Goal: Communication & Community: Connect with others

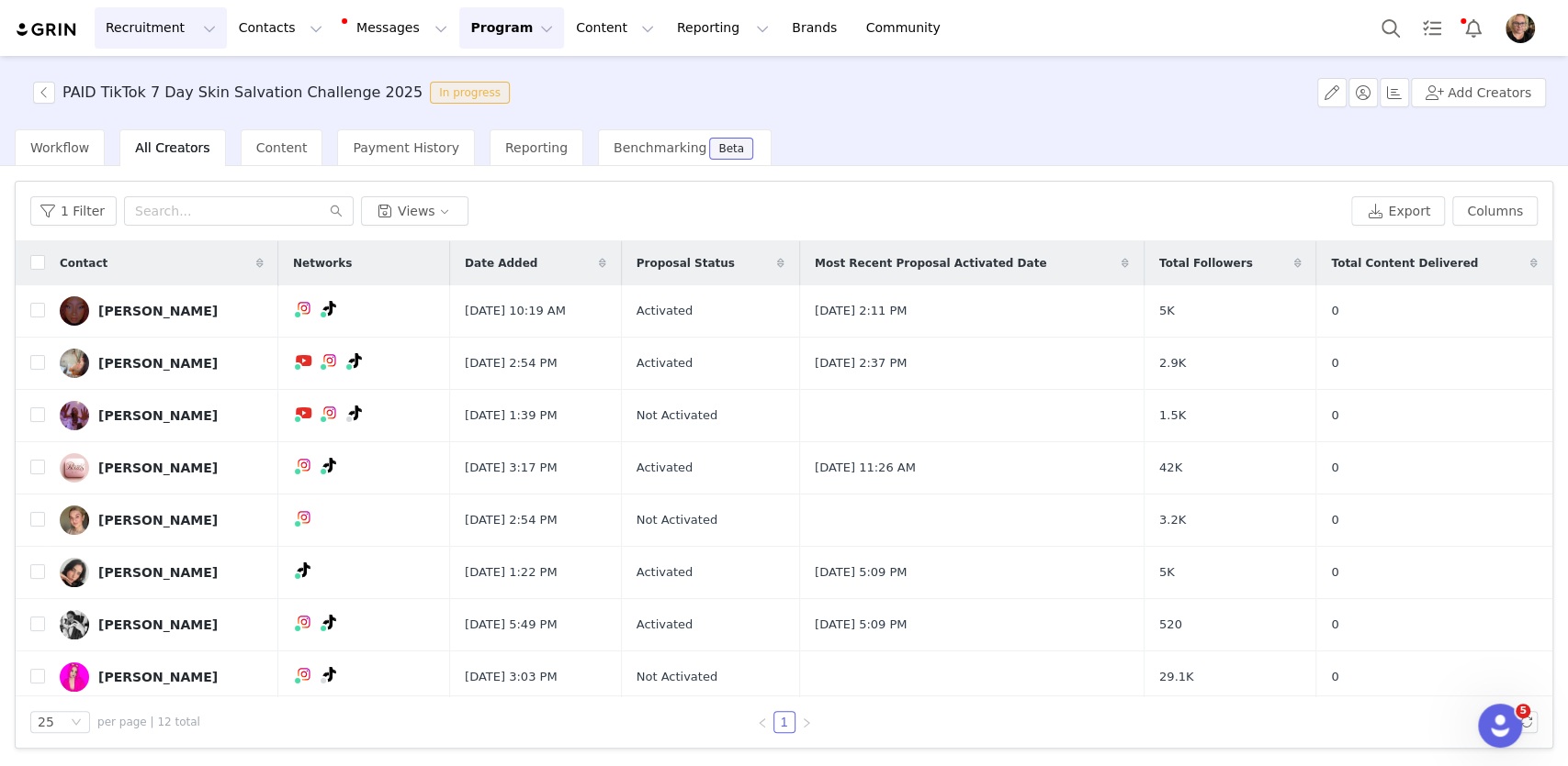
click at [155, 40] on button "Recruitment Recruitment" at bounding box center [160, 28] width 132 height 41
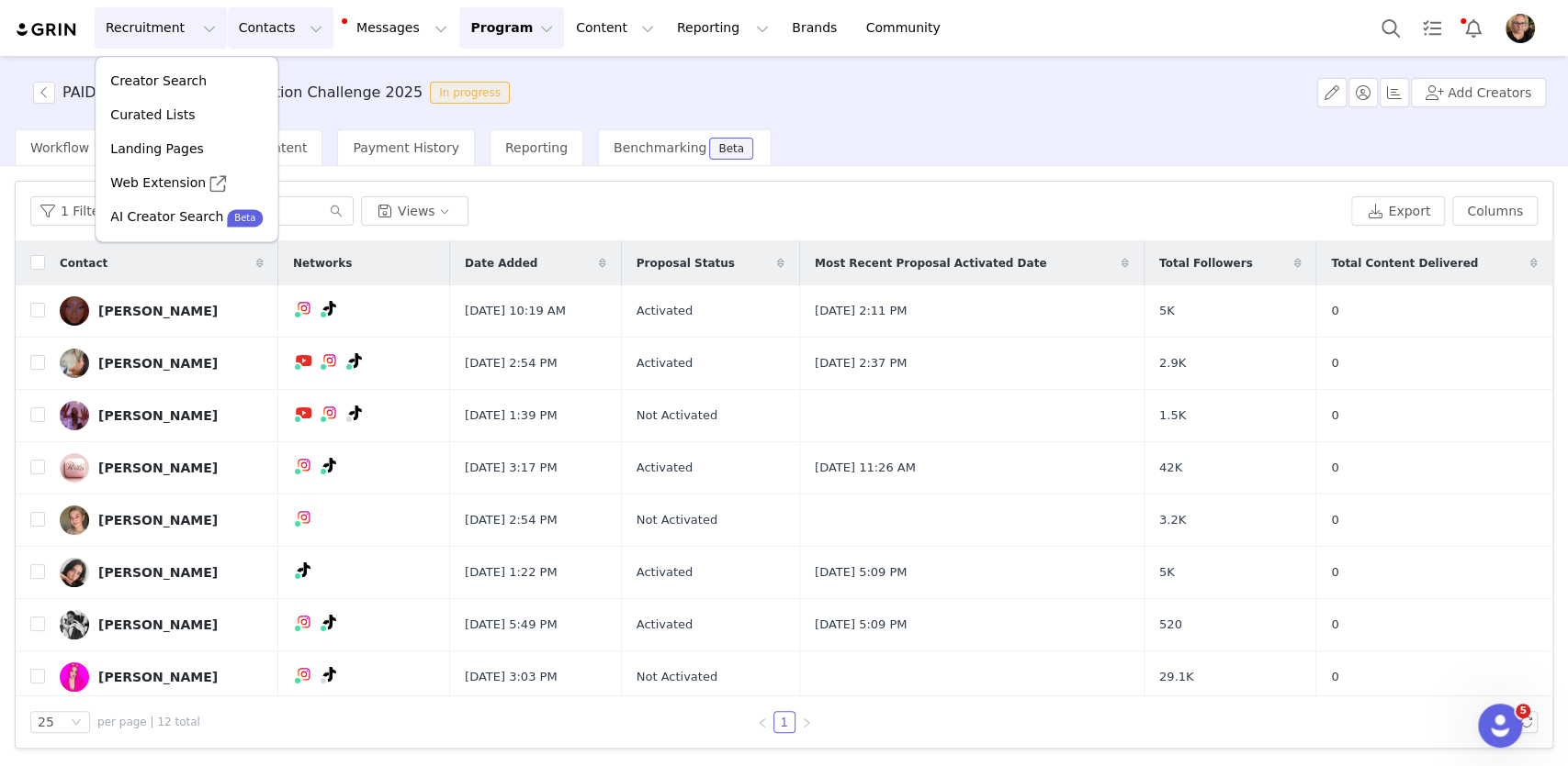
click at [270, 39] on button "Contacts Contacts" at bounding box center [280, 28] width 106 height 41
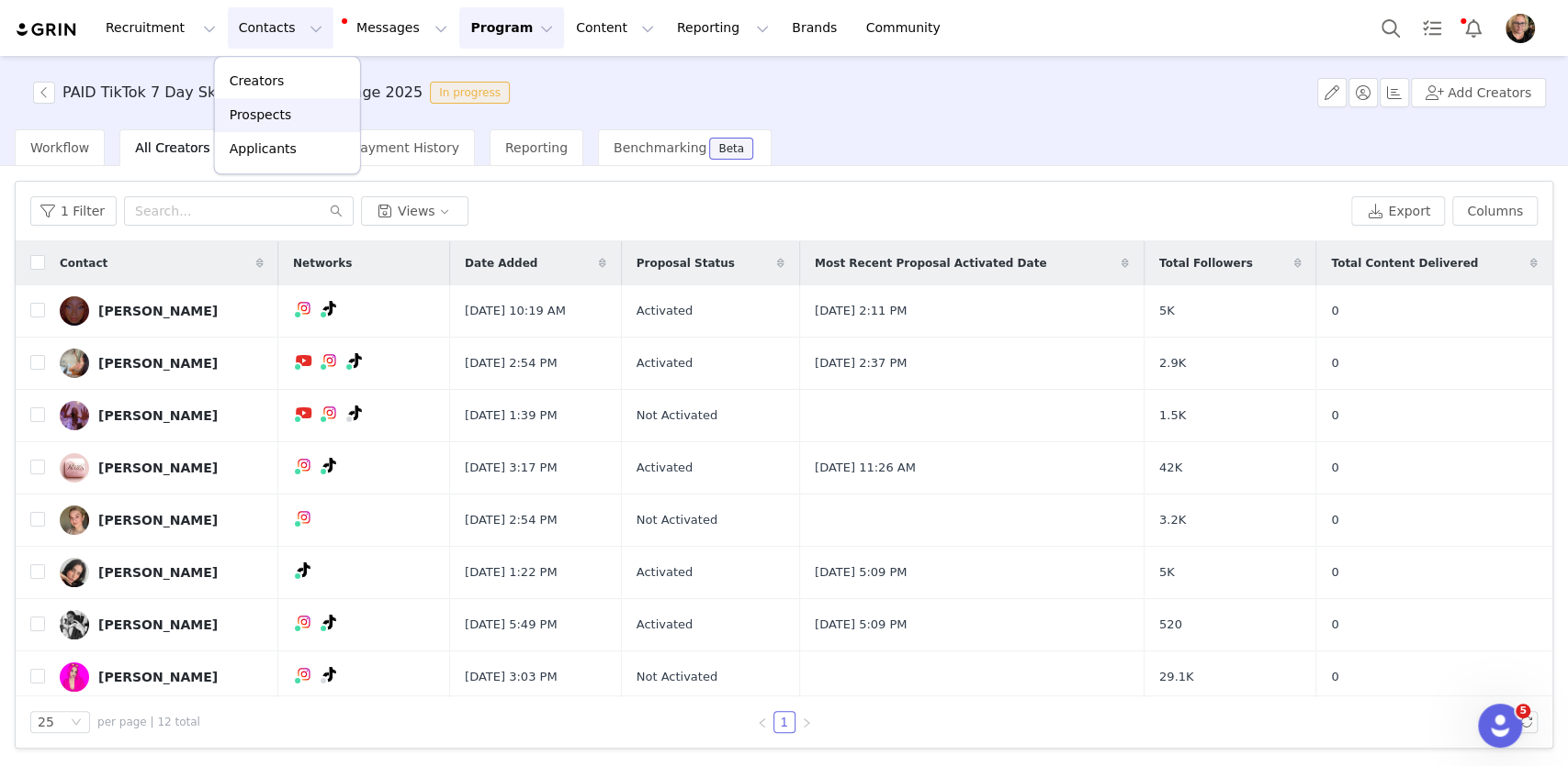
click at [268, 112] on p "Prospects" at bounding box center [260, 116] width 61 height 19
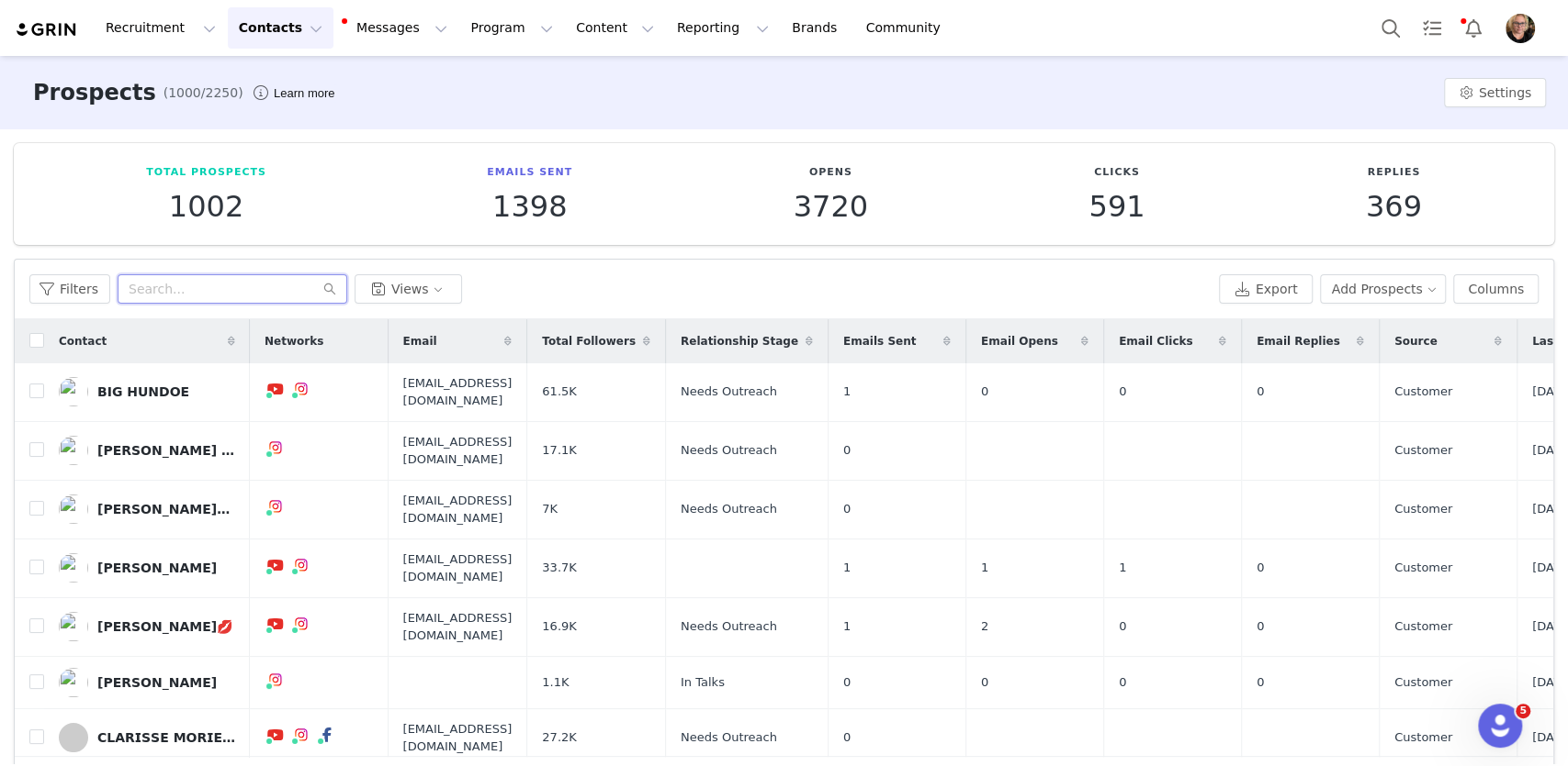
click at [229, 283] on input "text" at bounding box center [232, 289] width 230 height 29
click at [250, 287] on input "melody laker" at bounding box center [232, 289] width 230 height 29
type input "melody laker"
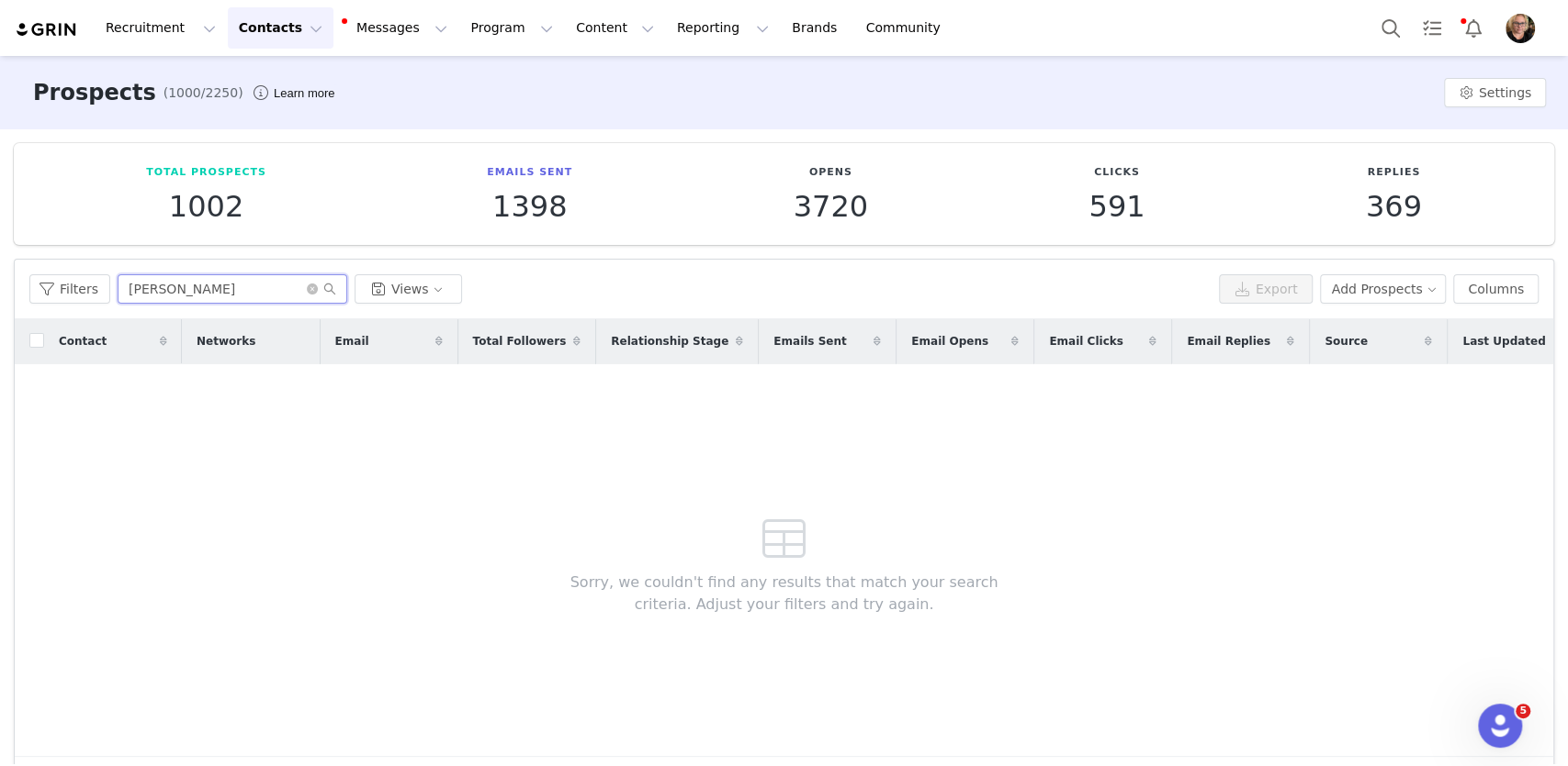
click at [147, 283] on input "melody laker" at bounding box center [232, 289] width 230 height 29
click at [289, 31] on button "Contacts Contacts" at bounding box center [280, 28] width 106 height 41
click at [277, 92] on link "Creators" at bounding box center [287, 81] width 145 height 34
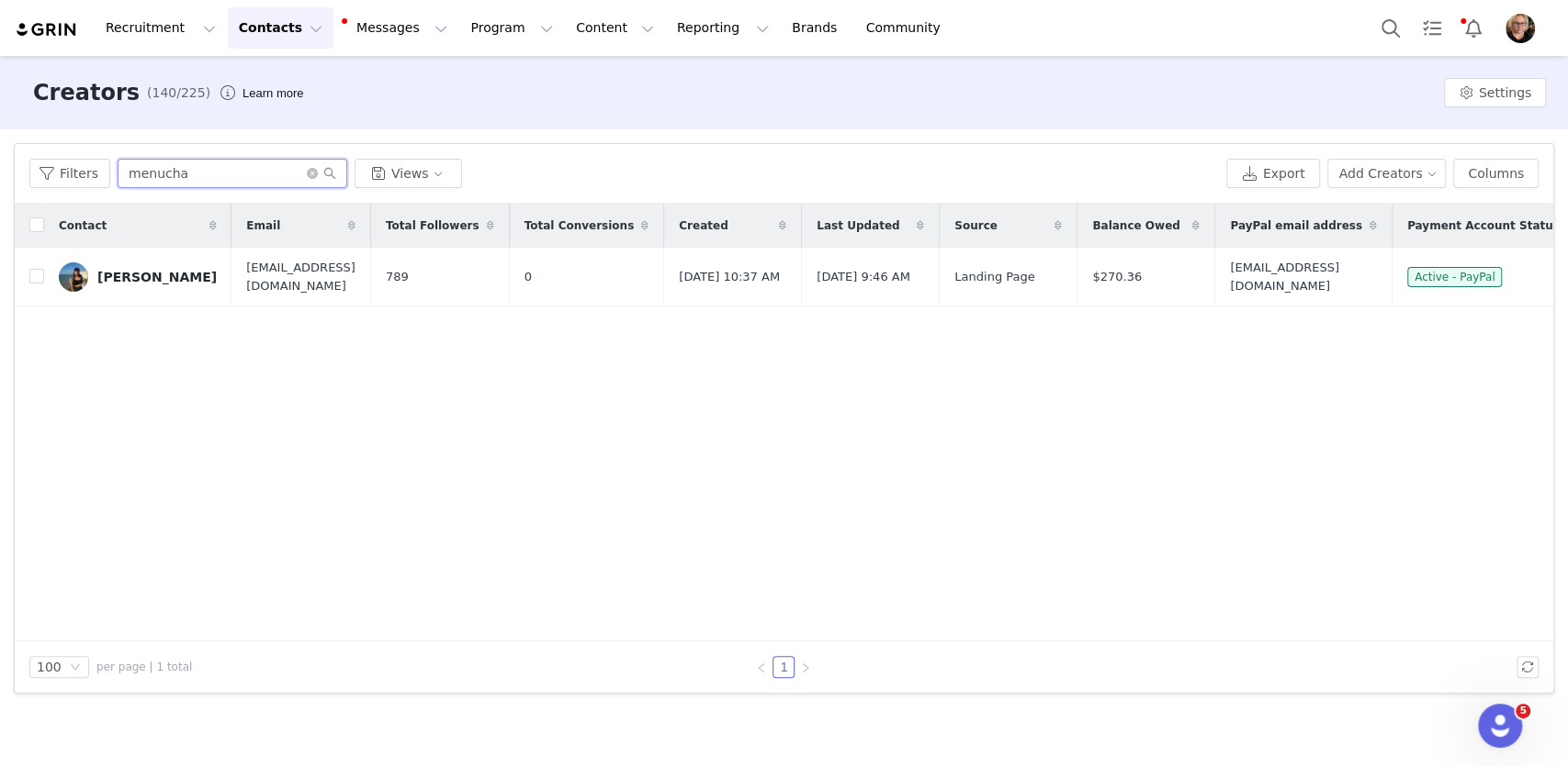
click at [157, 186] on input "menucha" at bounding box center [232, 173] width 230 height 29
click at [160, 274] on div "[PERSON_NAME]" at bounding box center [157, 277] width 120 height 15
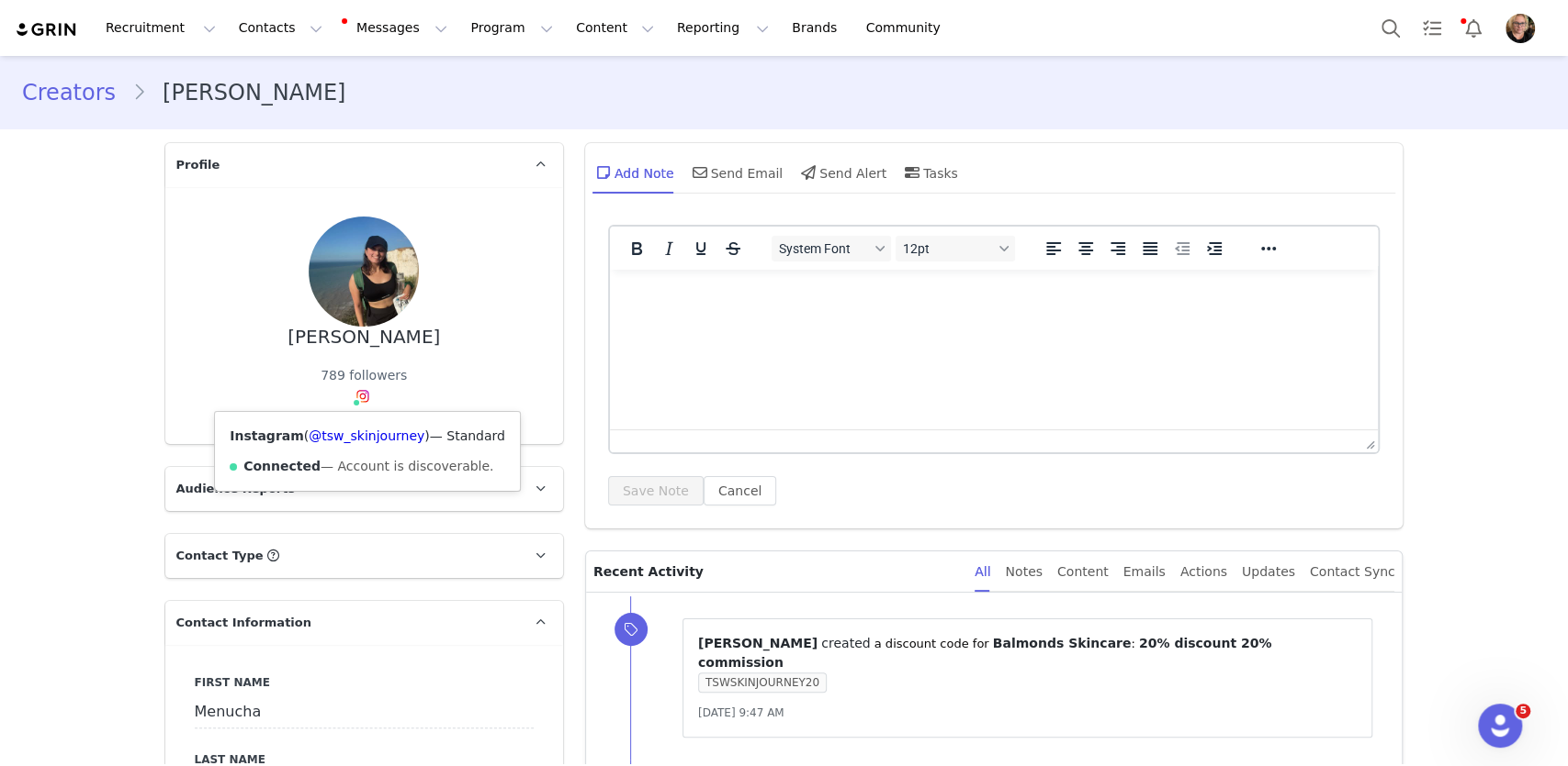
click at [363, 392] on img at bounding box center [362, 396] width 15 height 15
click at [359, 430] on link "@tsw_skinjourney" at bounding box center [366, 435] width 116 height 15
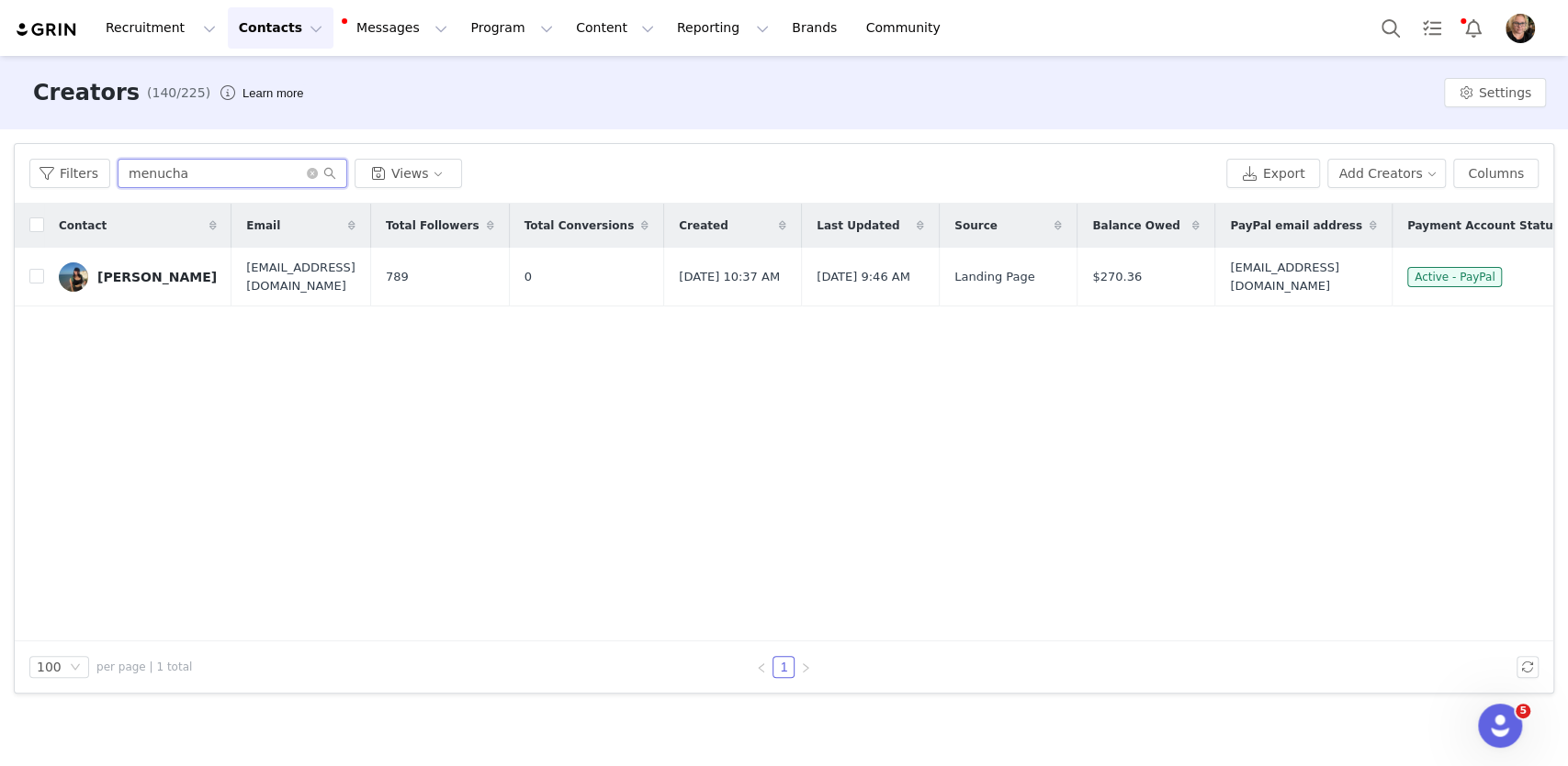
click at [170, 176] on input "menucha" at bounding box center [232, 173] width 230 height 29
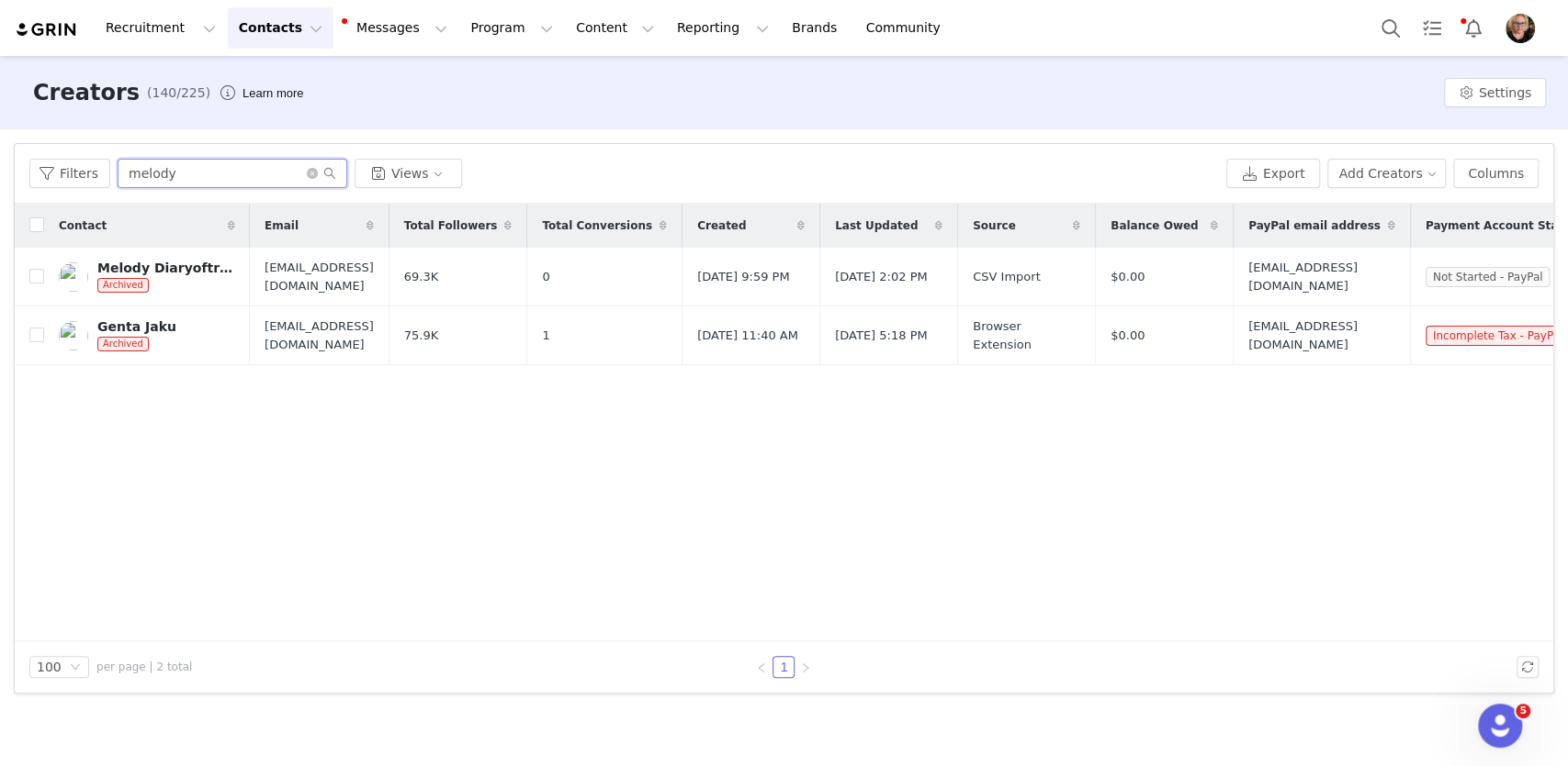
type input "melody"
click at [232, 422] on div "Contact Email Total Followers Total Conversions Created Last Updated Source Bal…" at bounding box center [784, 423] width 1539 height 437
click at [203, 266] on div "Melody Diaryoftroubledskin" at bounding box center [166, 267] width 138 height 15
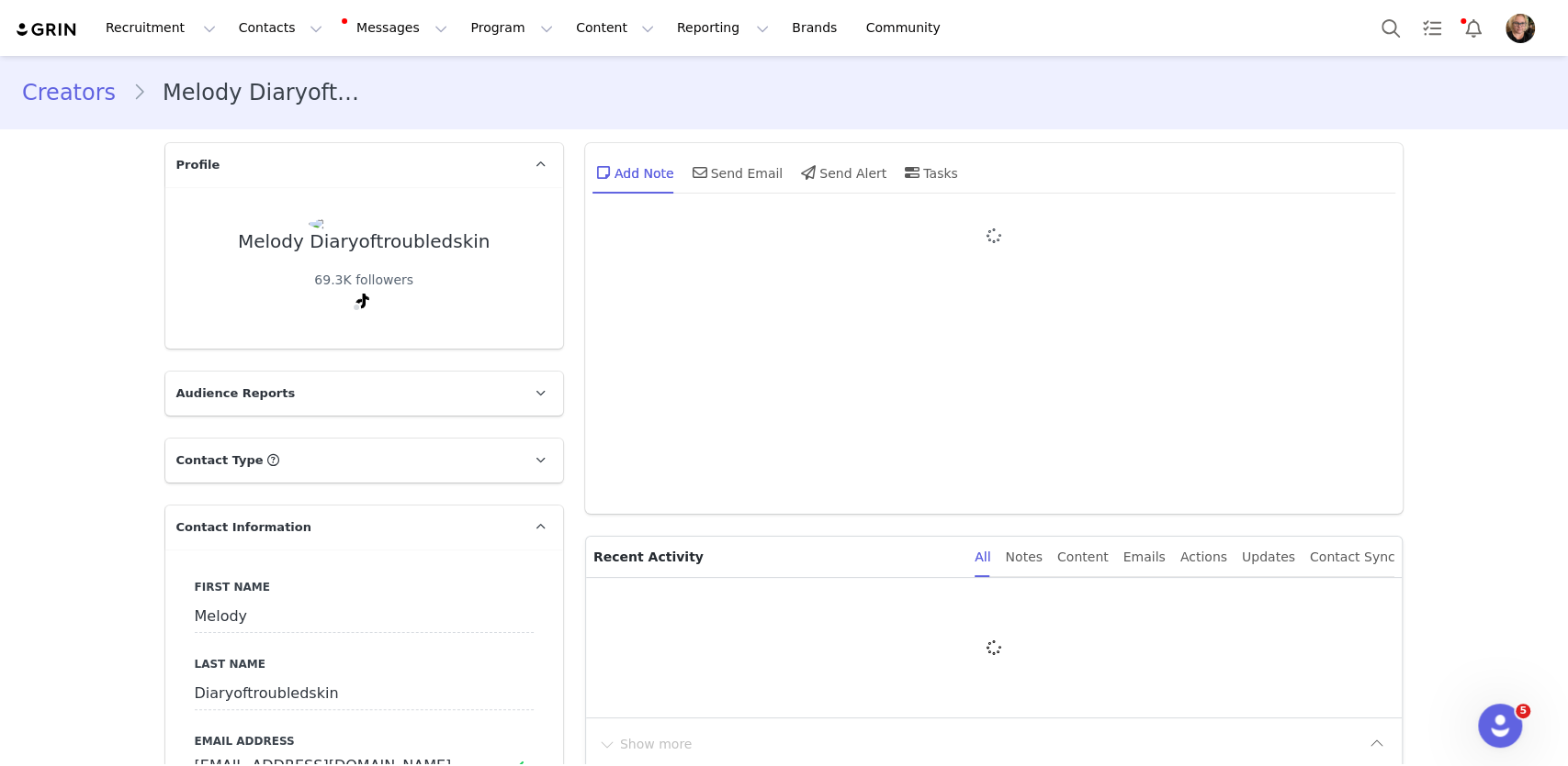
type input "+1 ([GEOGRAPHIC_DATA])"
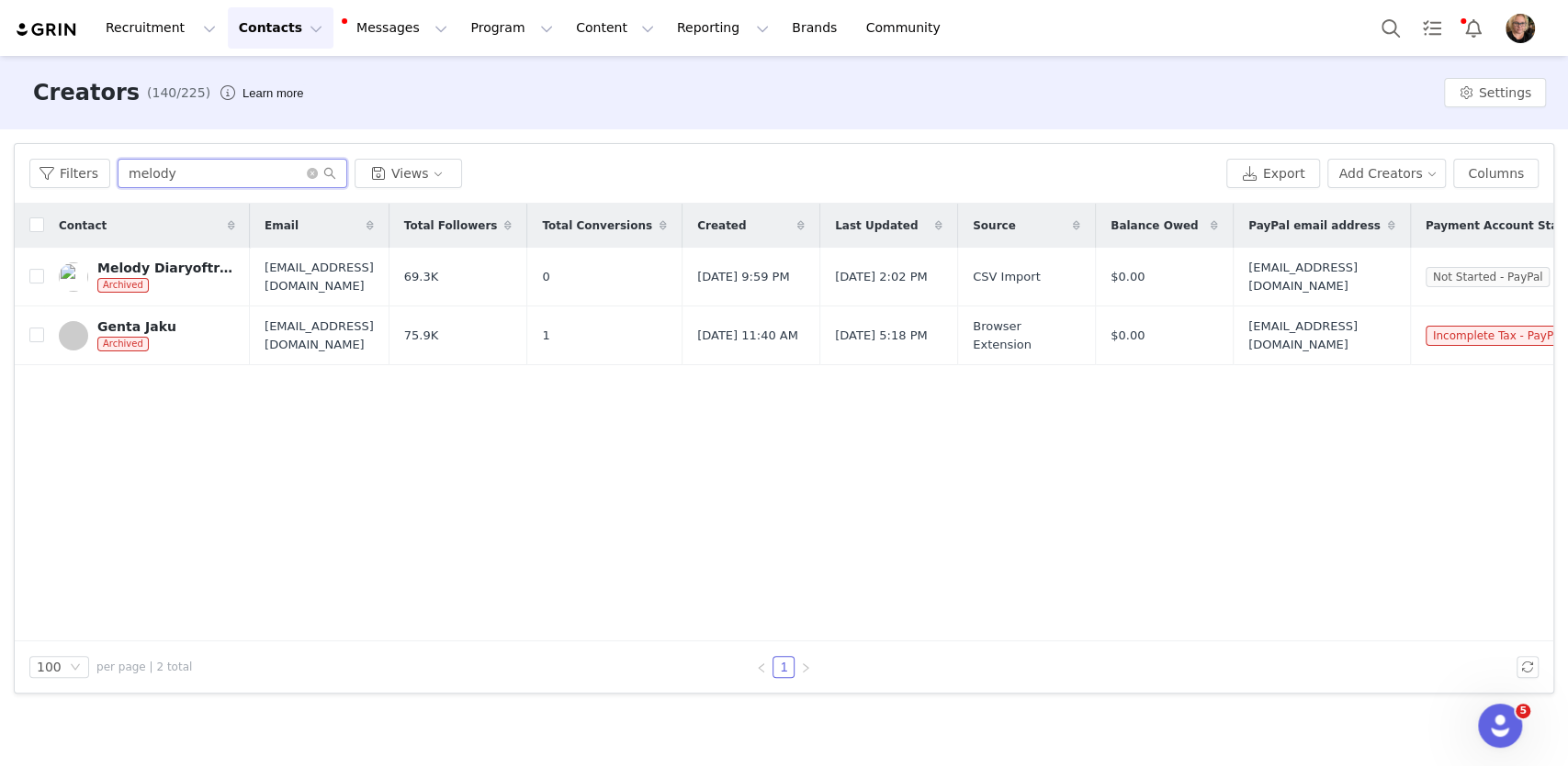
click at [189, 170] on input "melody" at bounding box center [232, 173] width 230 height 29
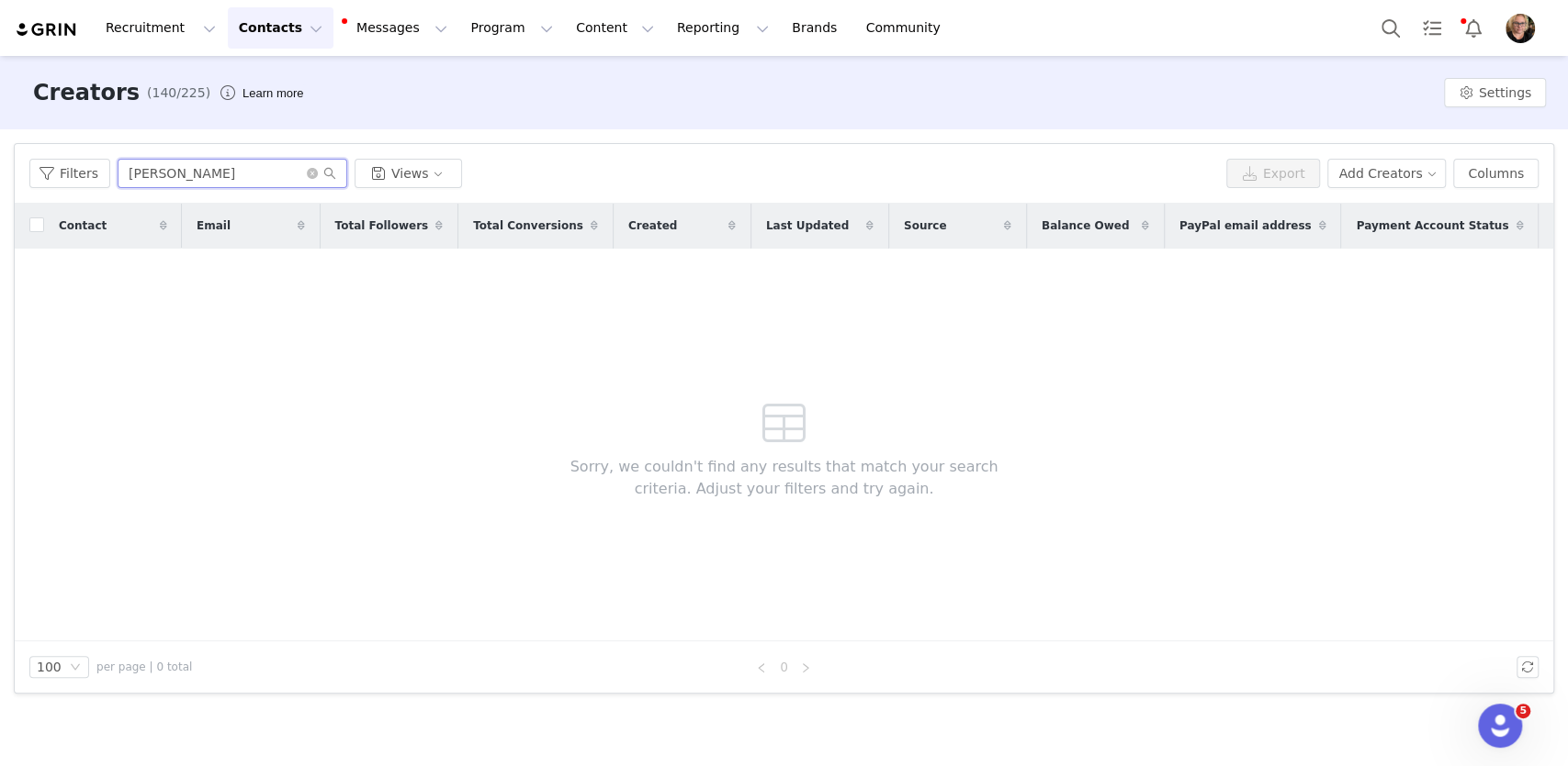
click at [168, 171] on input "melody laker" at bounding box center [232, 173] width 230 height 29
type input "melody laker"
click at [276, 29] on button "Contacts Contacts" at bounding box center [280, 28] width 106 height 41
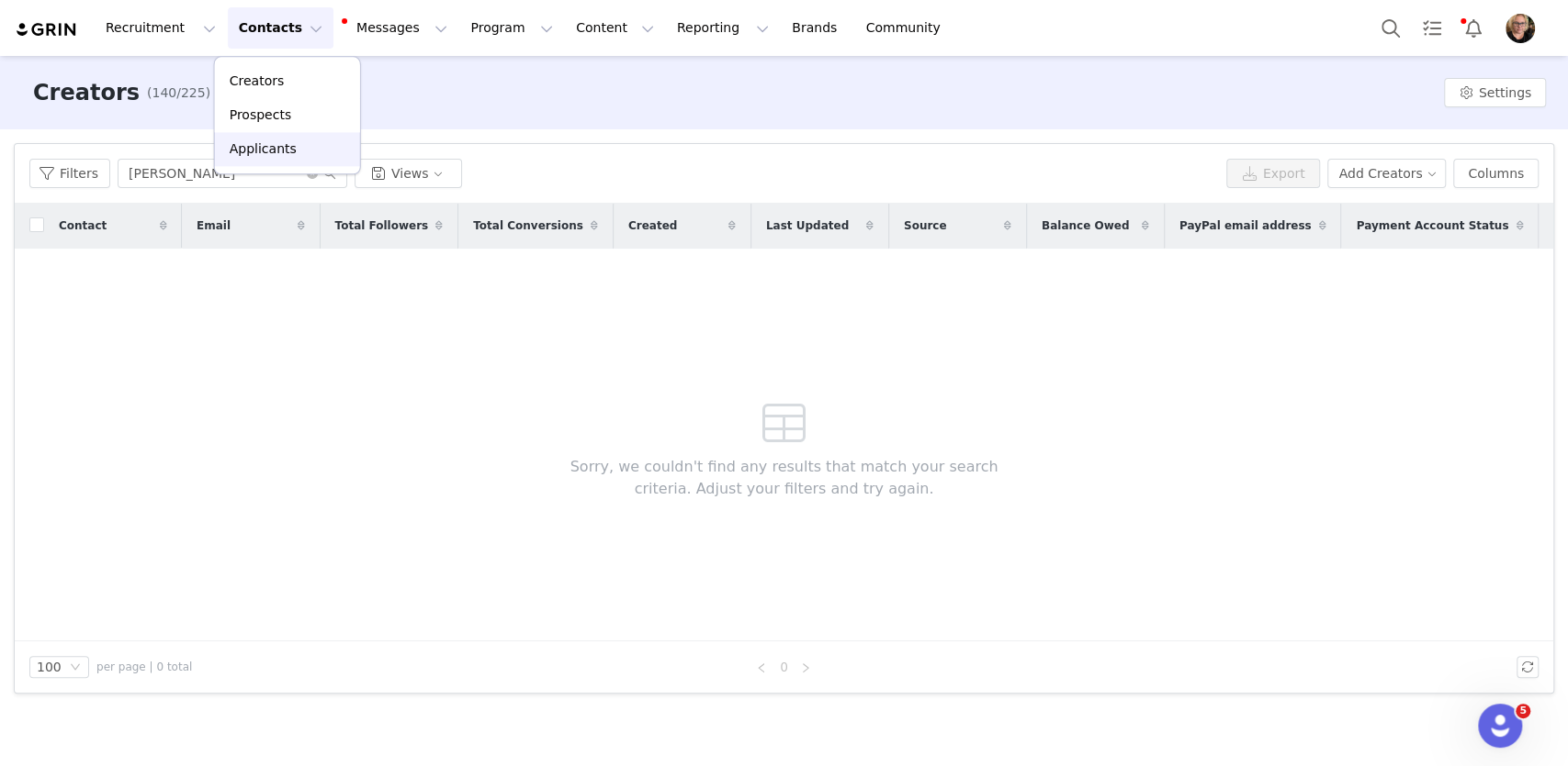
click at [279, 151] on p "Applicants" at bounding box center [263, 150] width 67 height 19
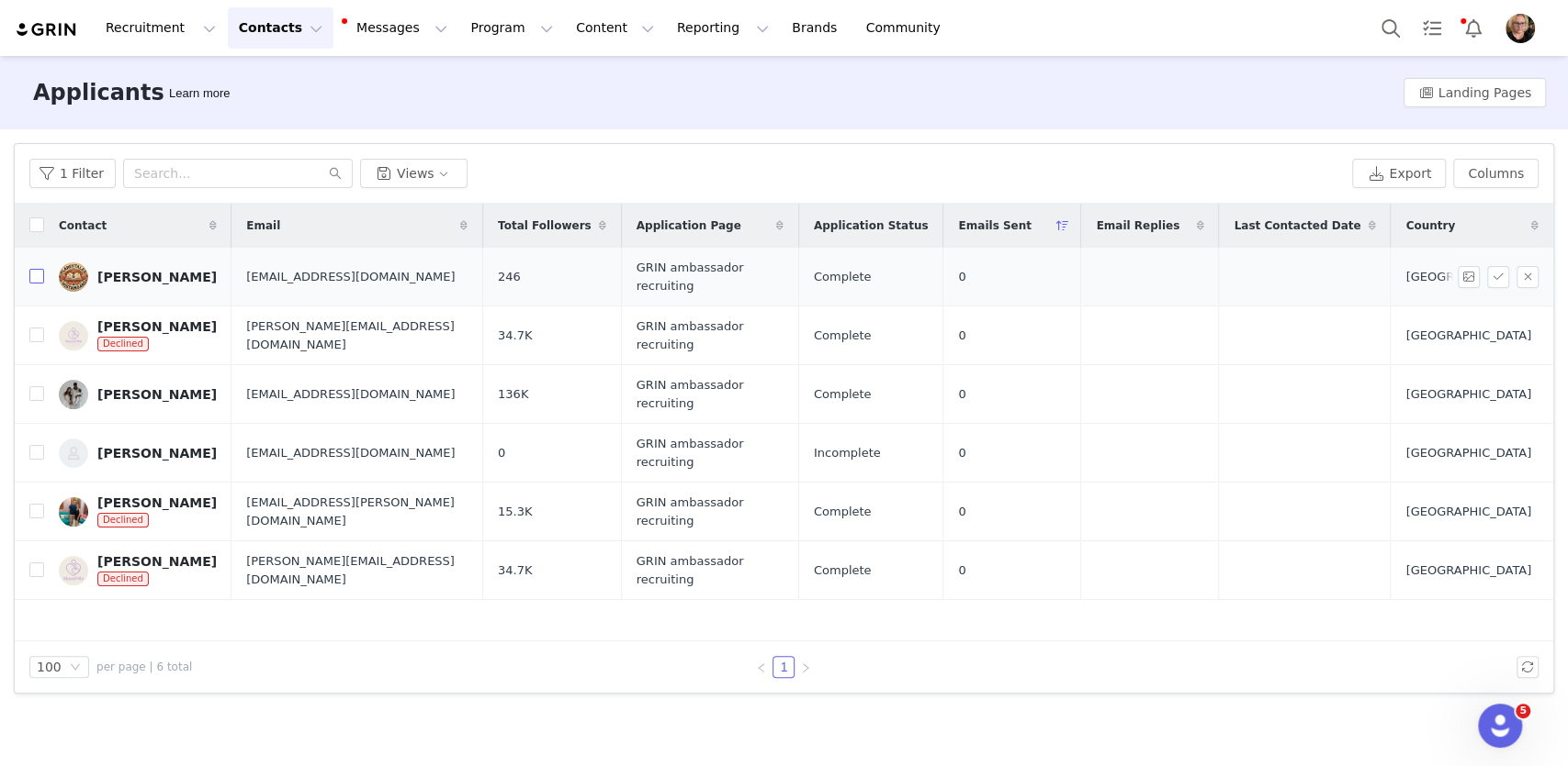
click at [37, 273] on input "checkbox" at bounding box center [36, 276] width 15 height 15
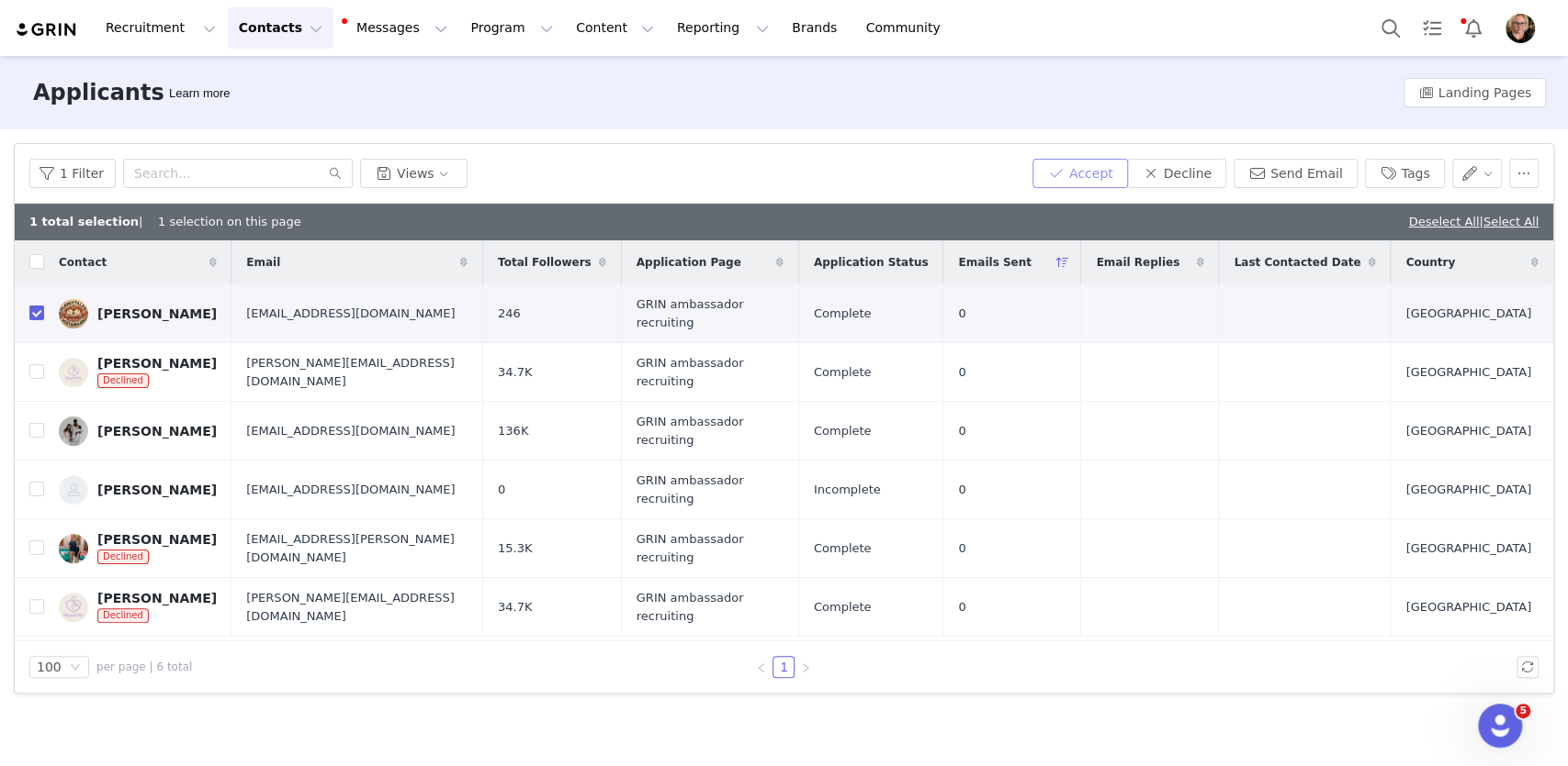
click at [1102, 173] on button "Accept" at bounding box center [1080, 173] width 95 height 29
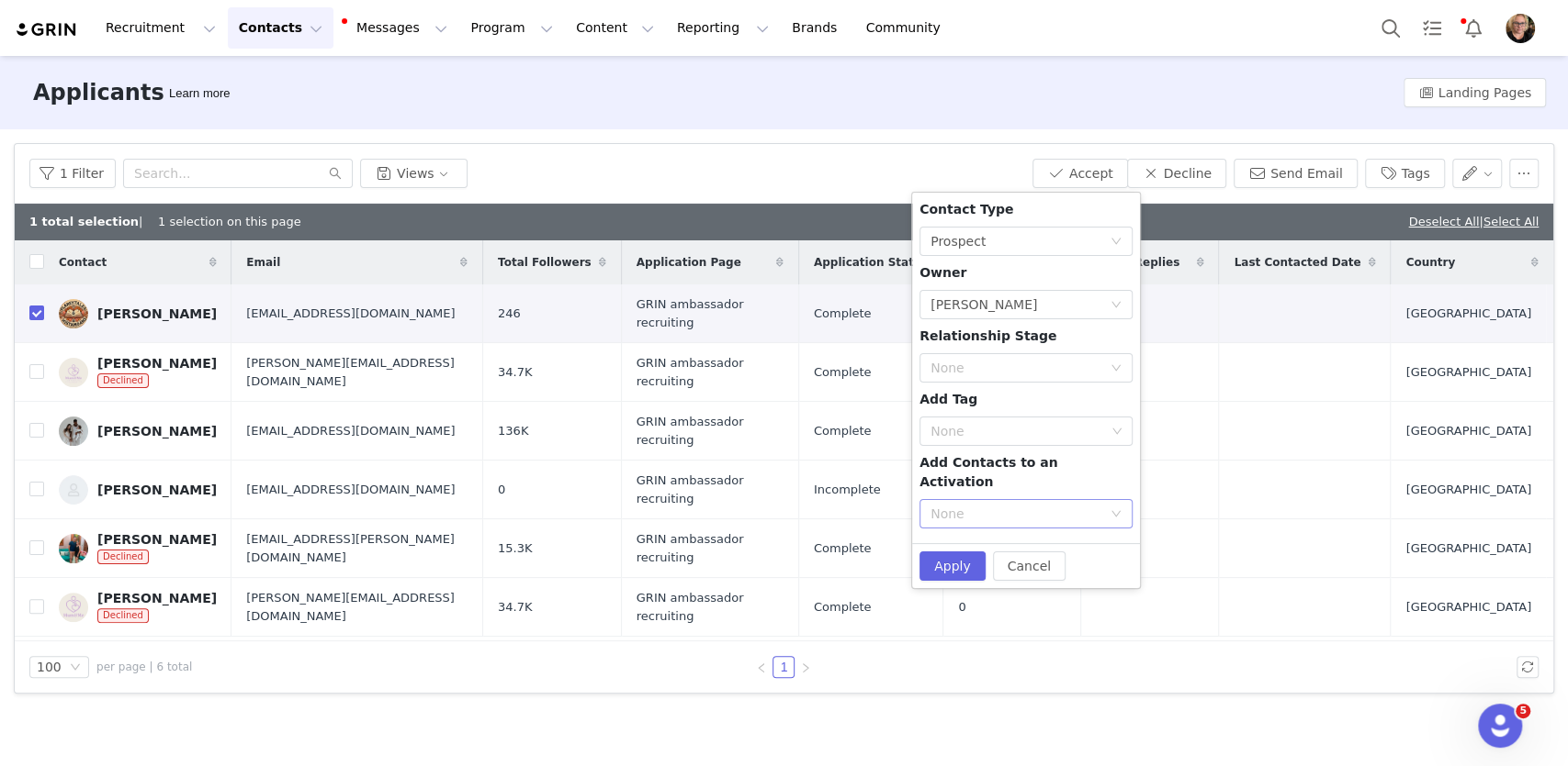
click at [1112, 508] on icon "icon: down" at bounding box center [1116, 513] width 11 height 11
click at [1095, 505] on div "None" at bounding box center [1016, 513] width 171 height 18
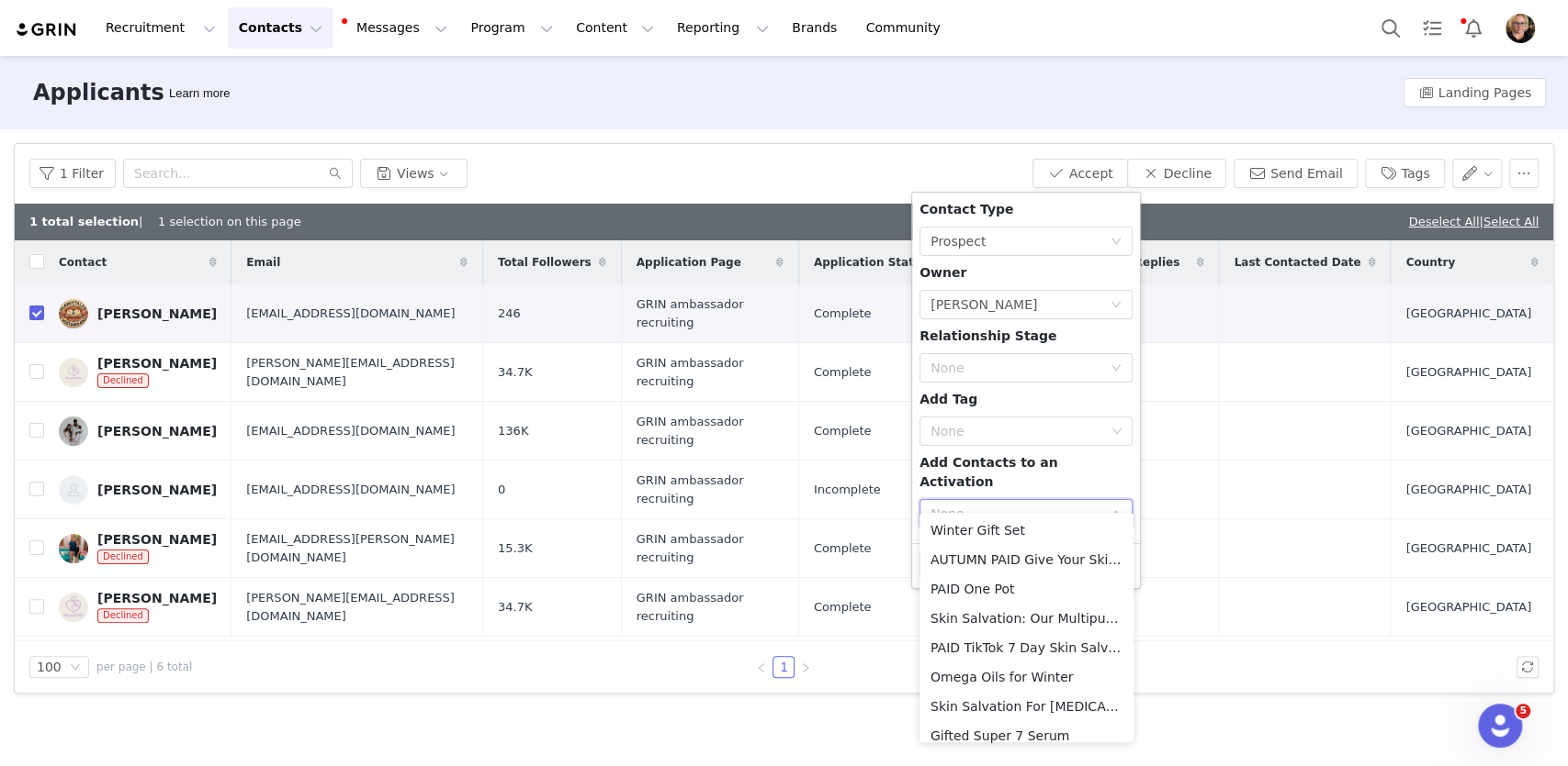
scroll to position [243, 0]
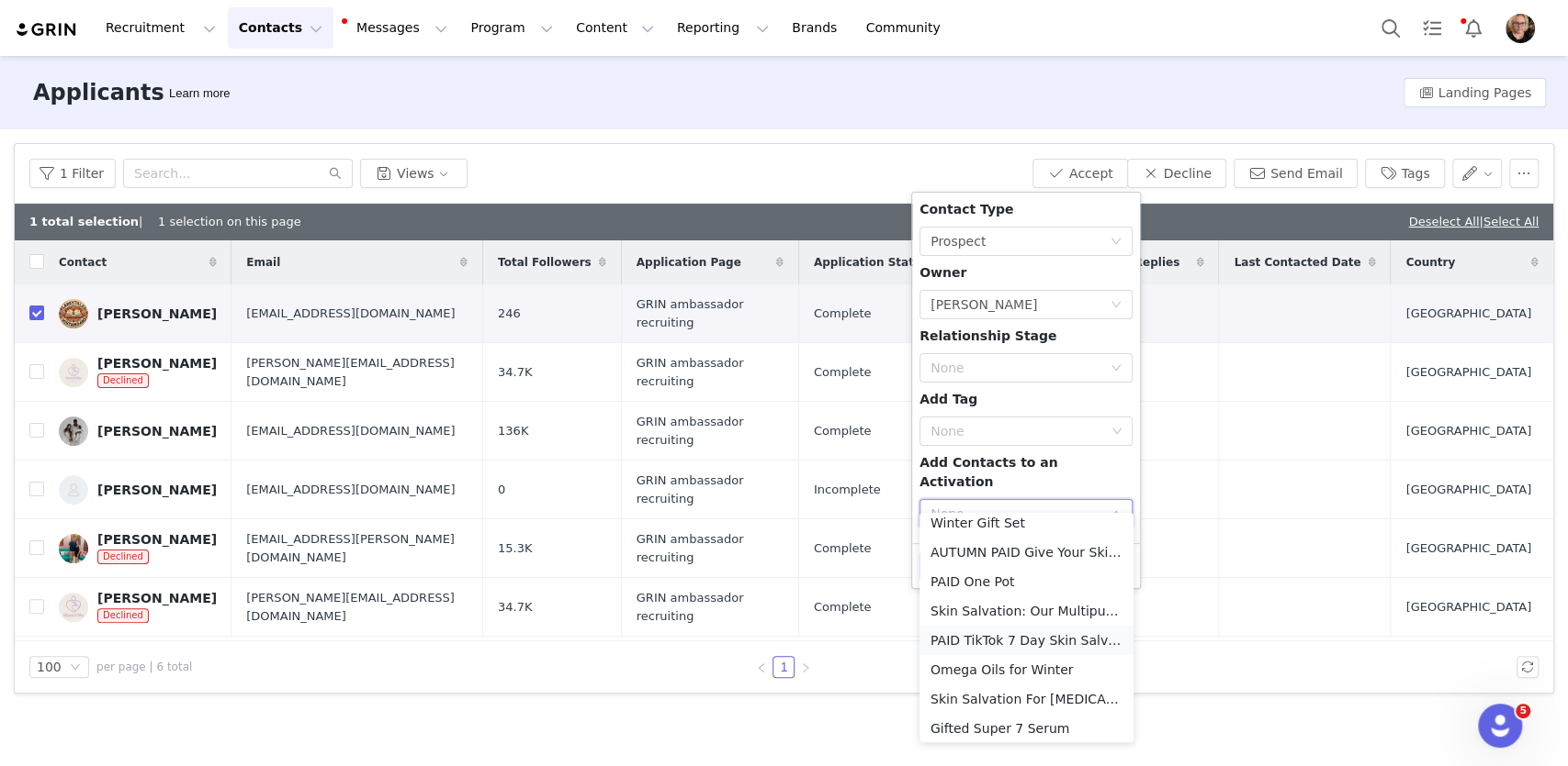
click at [1051, 635] on li "PAID TikTok 7 Day Skin Salvation Challenge 2025" at bounding box center [1026, 641] width 214 height 29
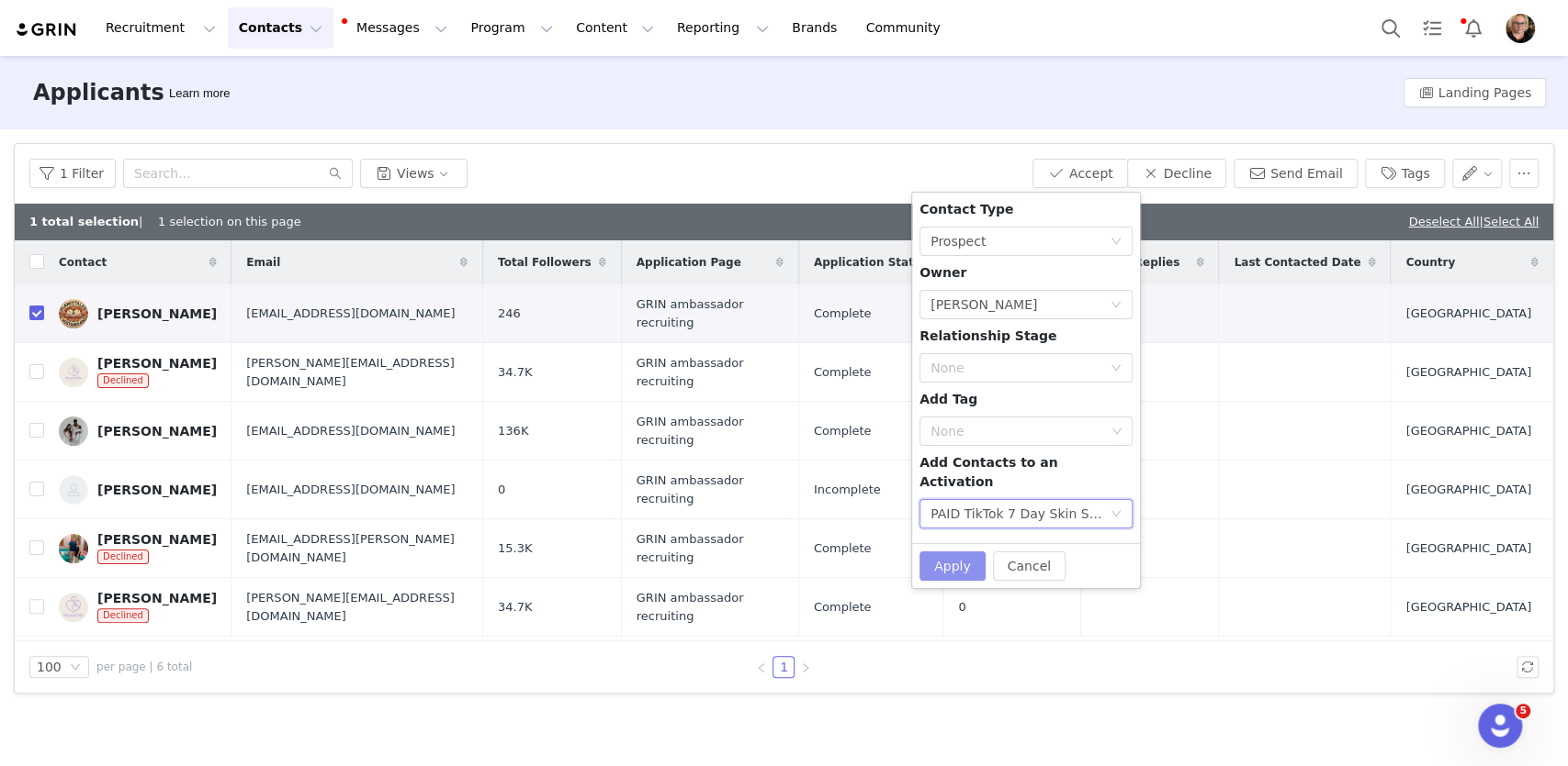
click at [947, 551] on button "Apply" at bounding box center [952, 566] width 66 height 29
checkbox input "false"
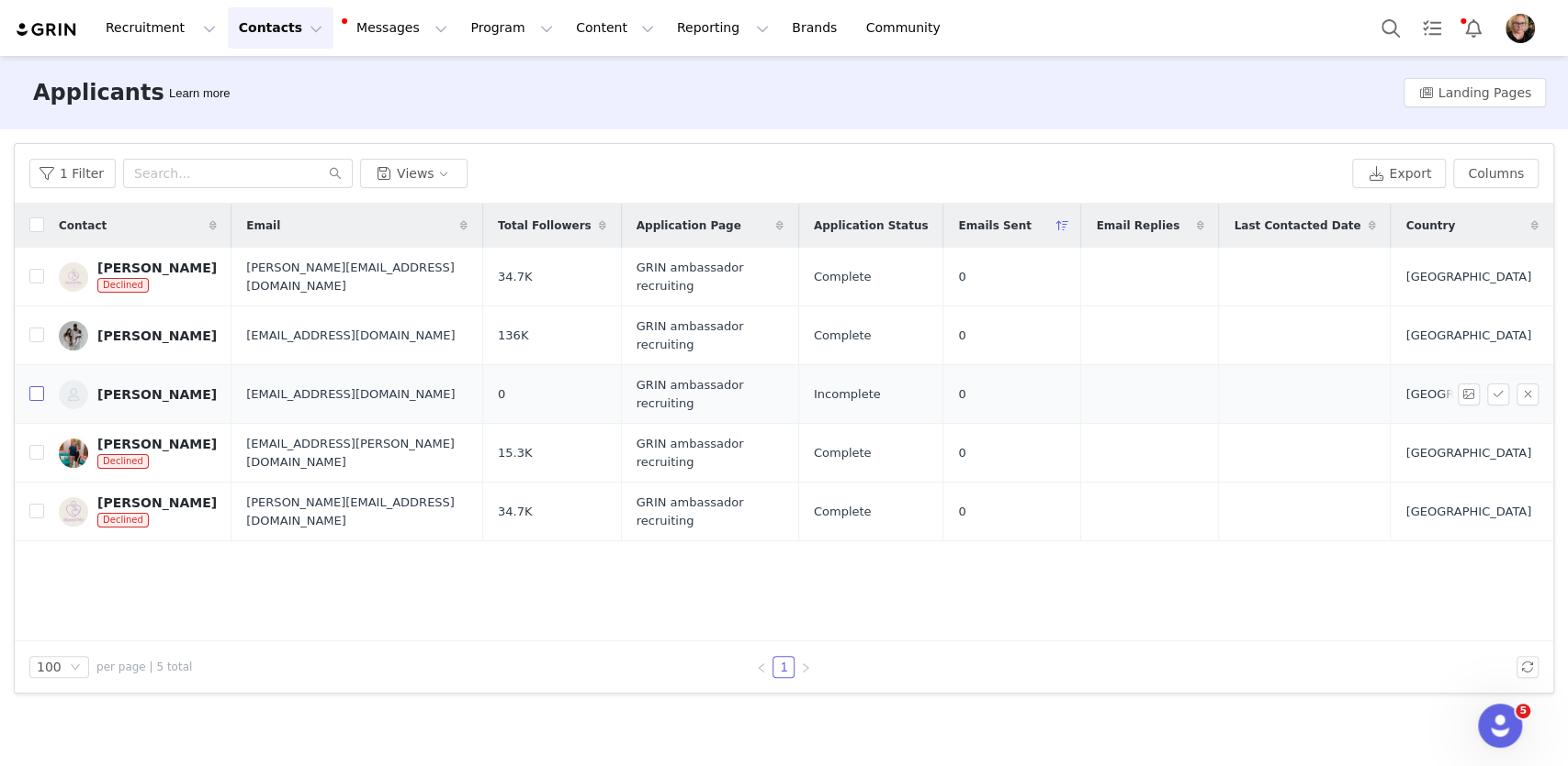
click at [29, 387] on input "checkbox" at bounding box center [36, 394] width 15 height 15
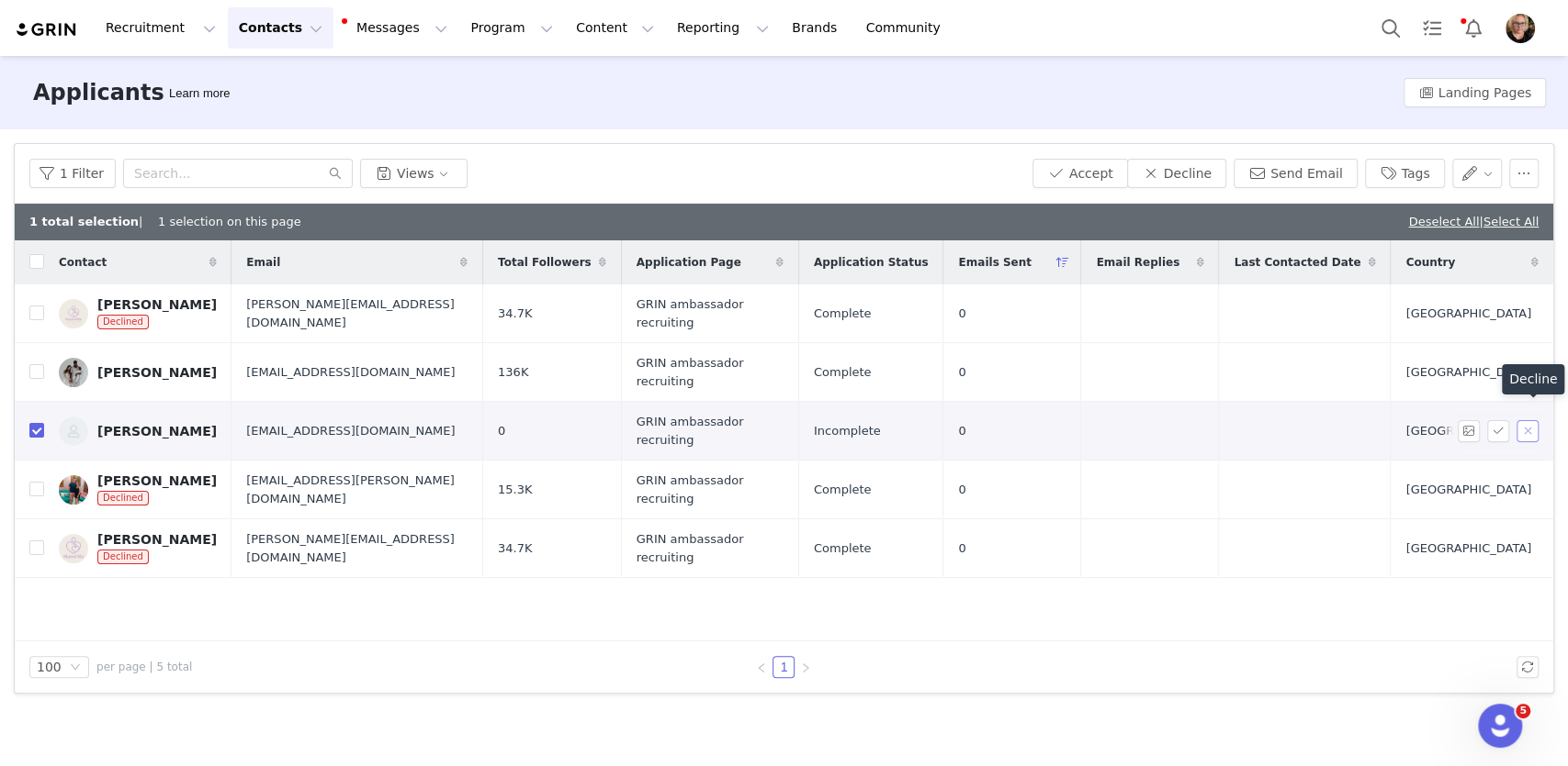
click at [1529, 420] on button "button" at bounding box center [1527, 431] width 22 height 22
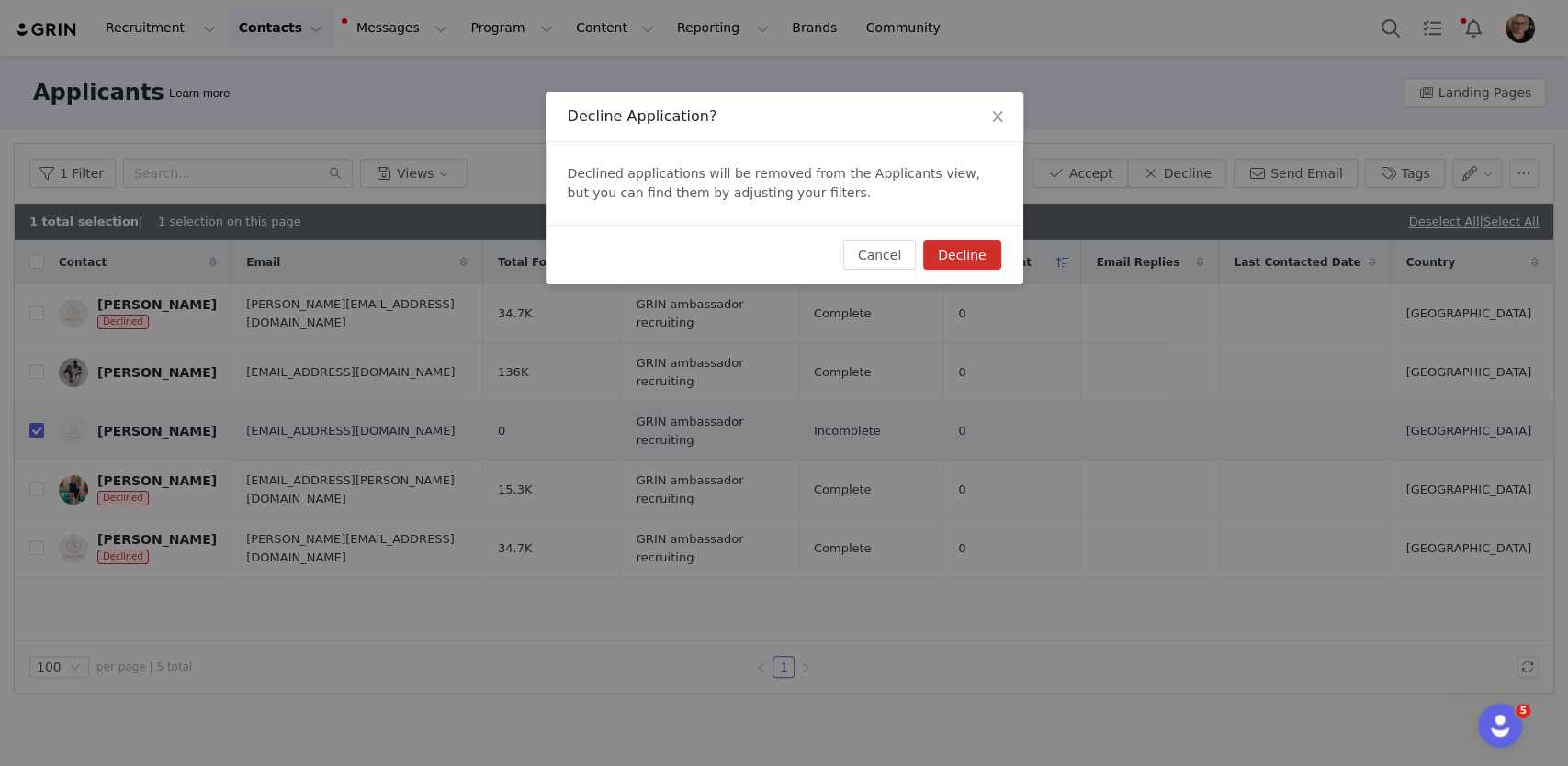
click at [980, 260] on button "Decline" at bounding box center [961, 255] width 77 height 29
checkbox input "false"
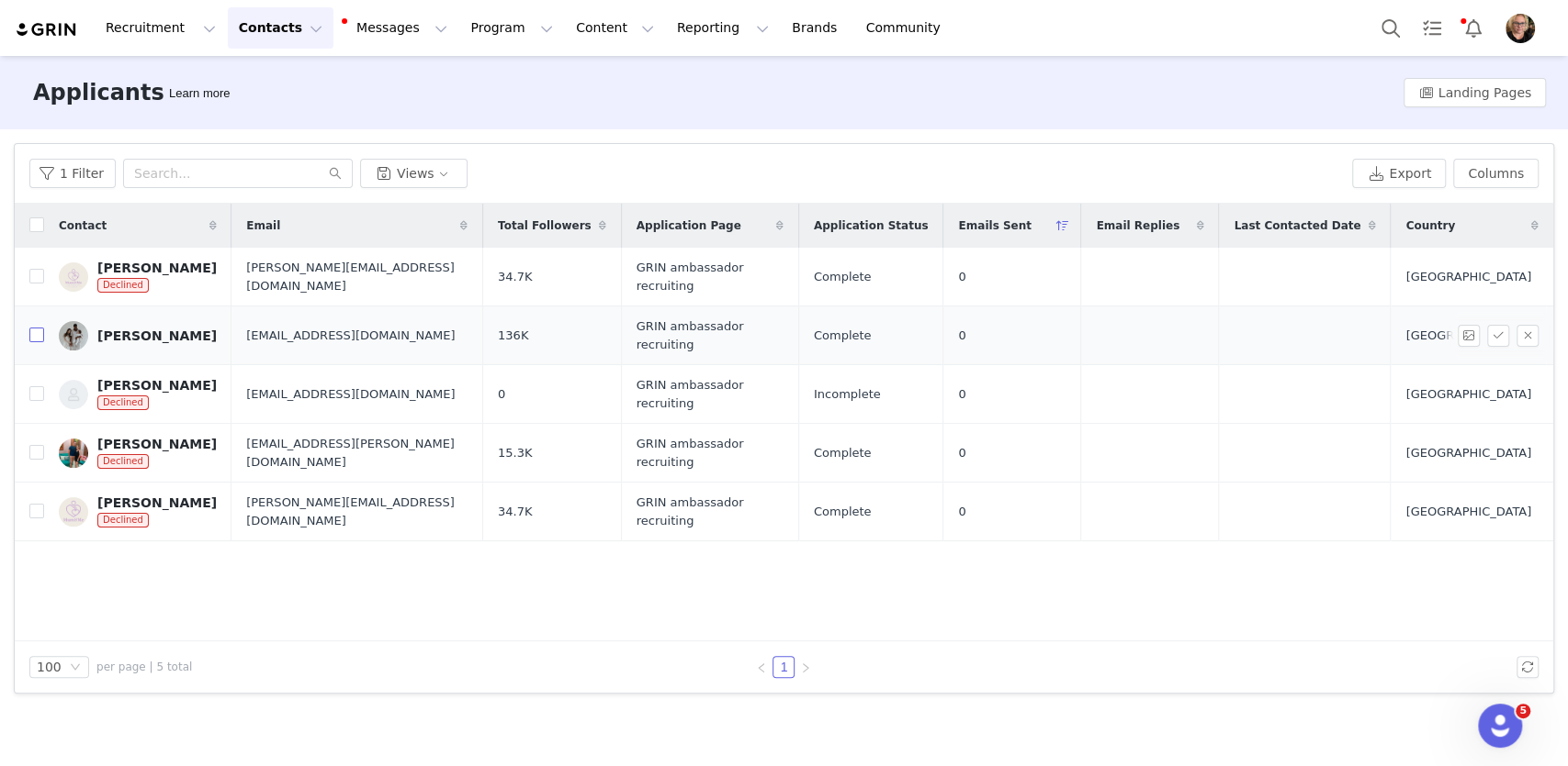
click at [37, 329] on input "checkbox" at bounding box center [36, 334] width 15 height 15
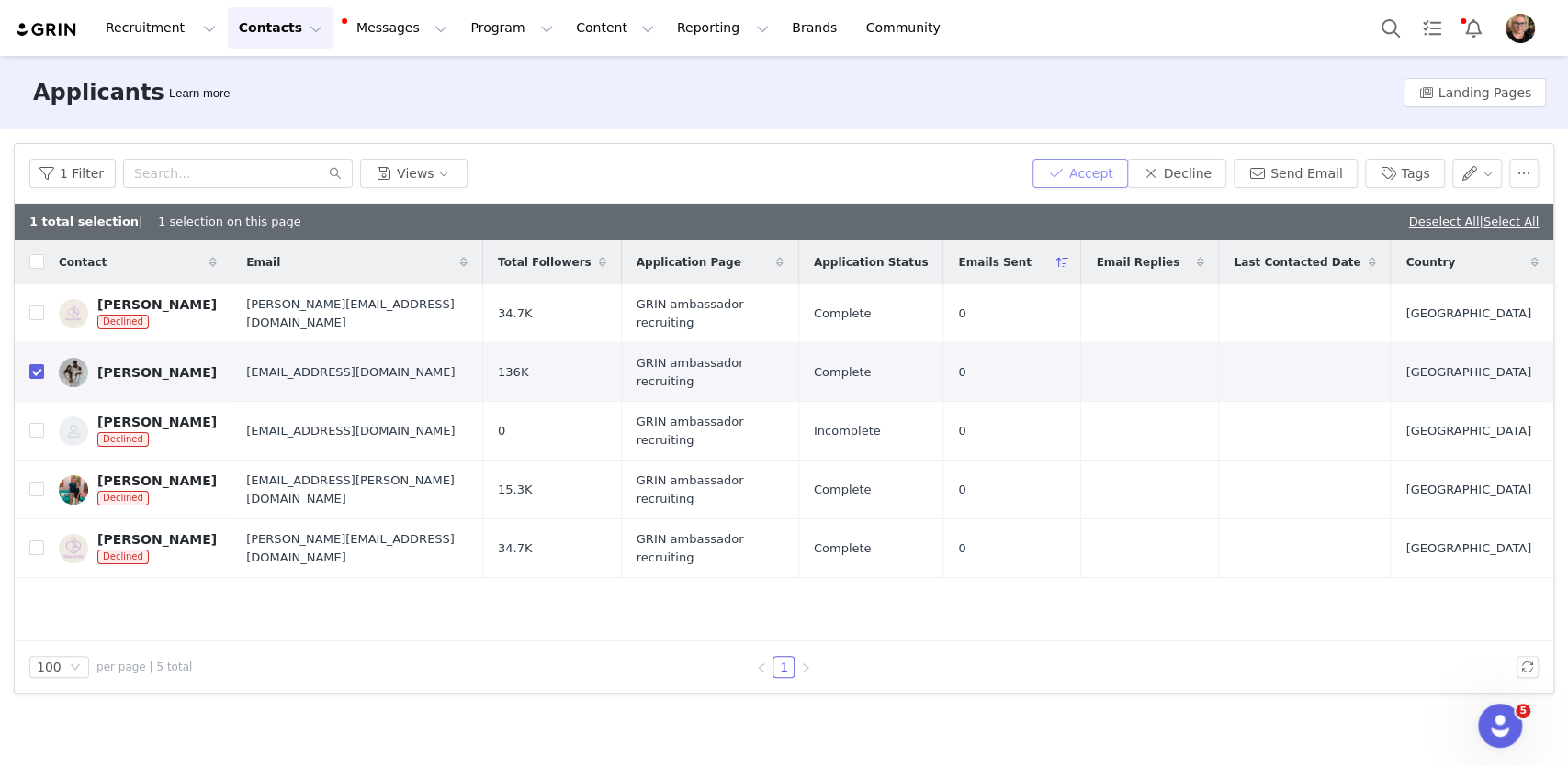
click at [1108, 170] on button "Accept" at bounding box center [1080, 173] width 95 height 29
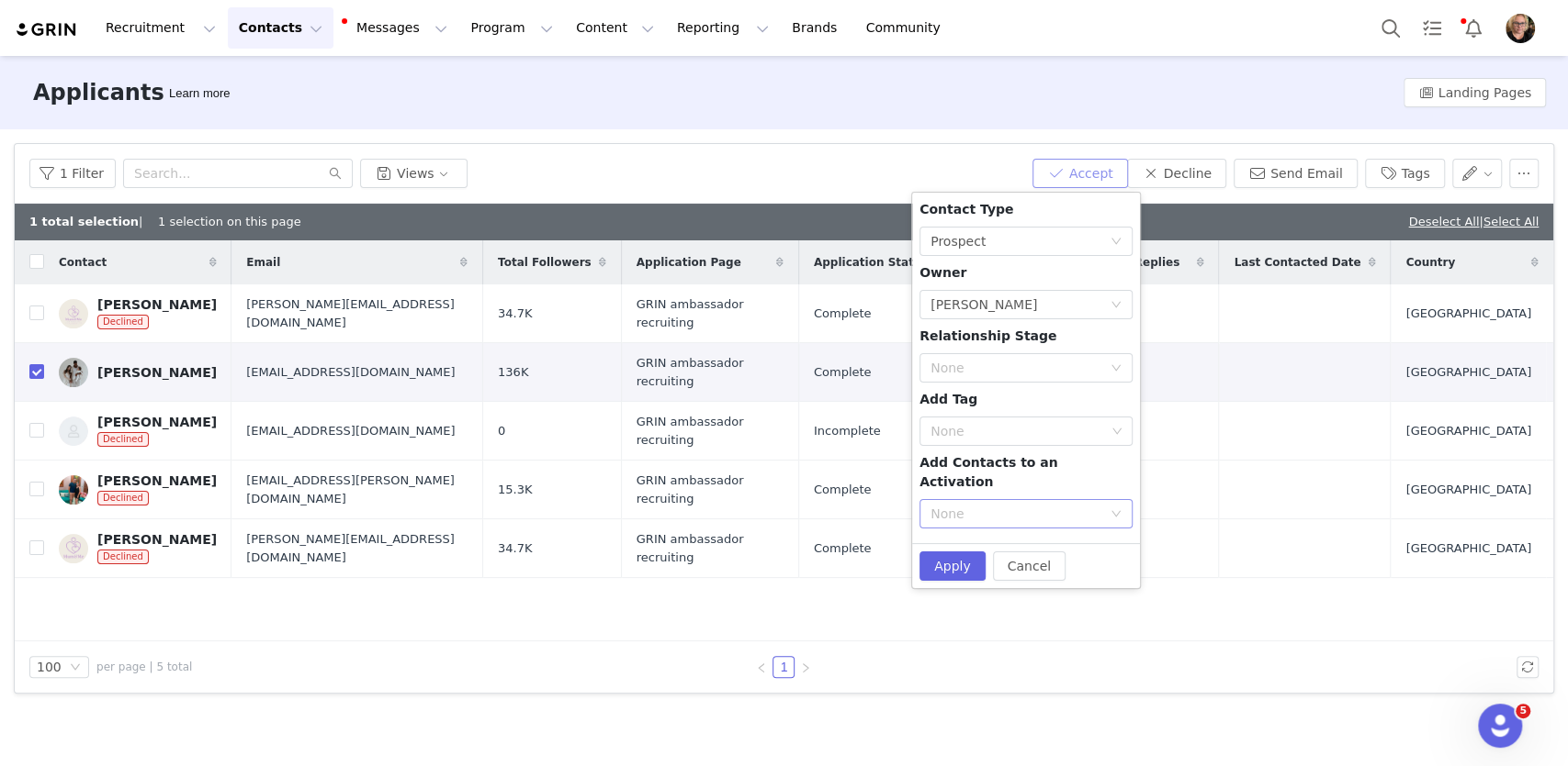
click at [1095, 505] on div "None" at bounding box center [1016, 513] width 171 height 18
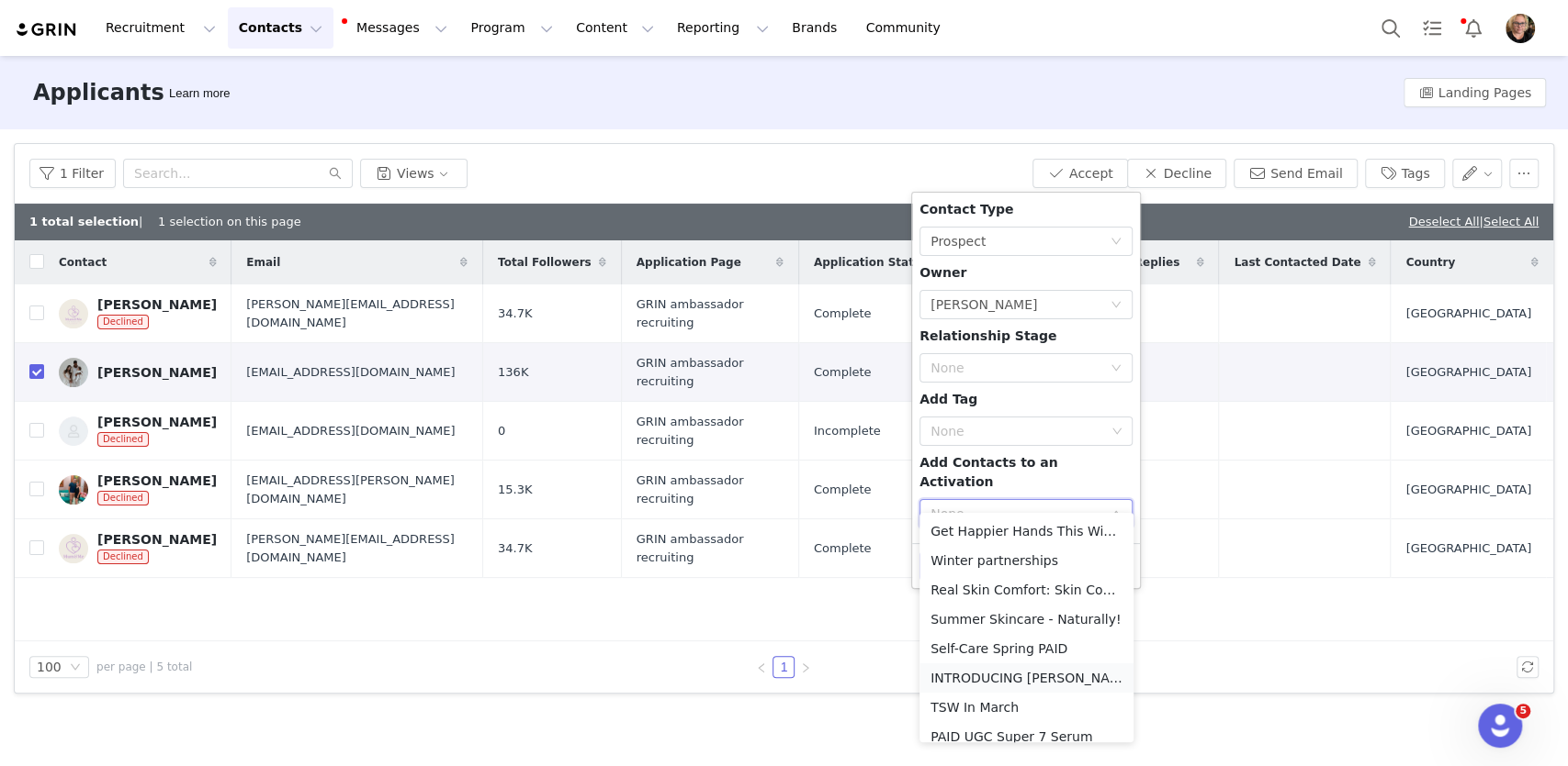
click at [1051, 676] on li "INTRODUCING [PERSON_NAME]" at bounding box center [1026, 679] width 214 height 29
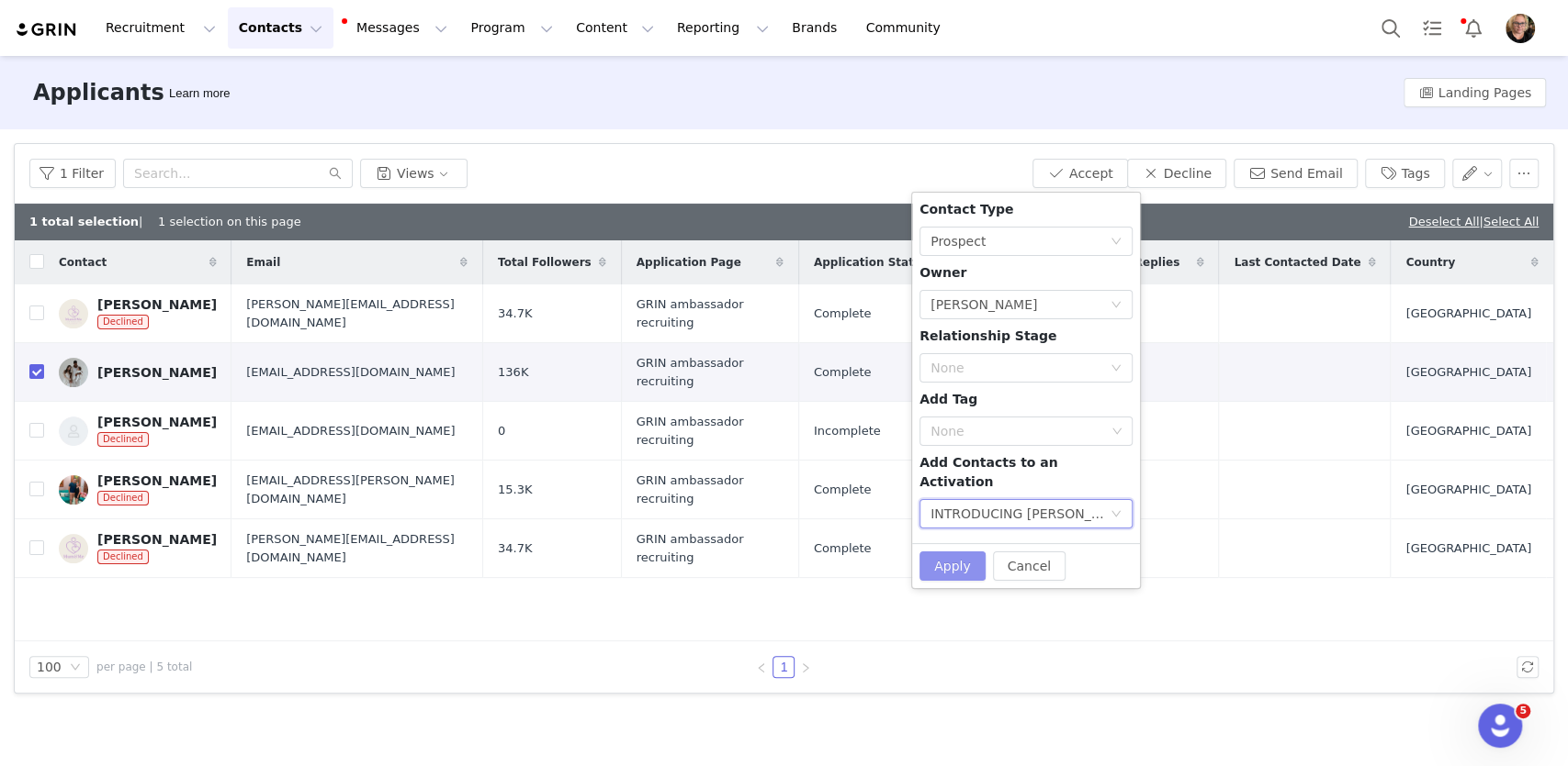
click at [953, 551] on button "Apply" at bounding box center [952, 566] width 66 height 29
checkbox input "false"
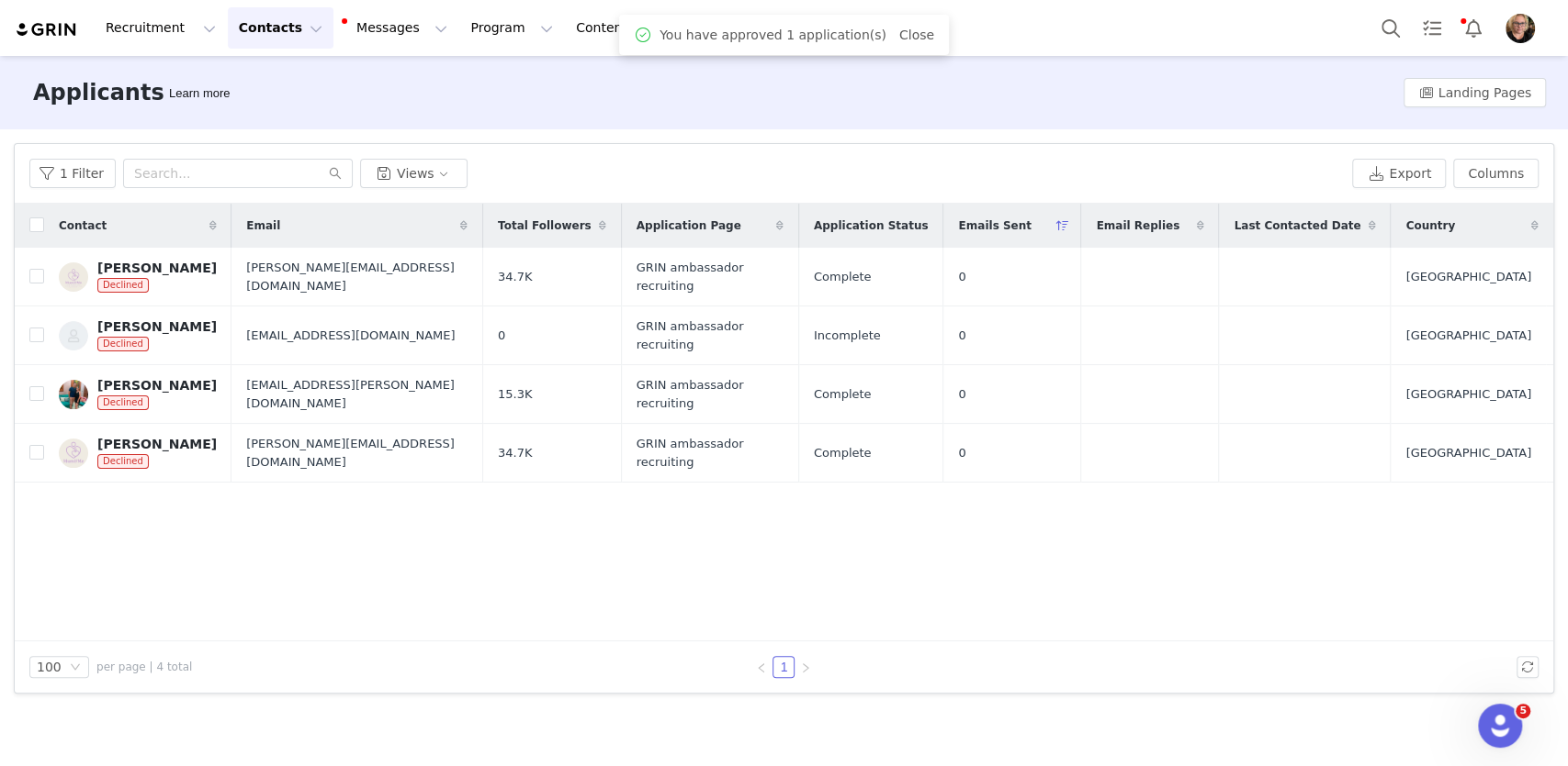
click at [488, 113] on div "Applicants Learn more Landing Pages" at bounding box center [784, 93] width 1568 height 74
click at [478, 31] on button "Program Program" at bounding box center [512, 28] width 105 height 41
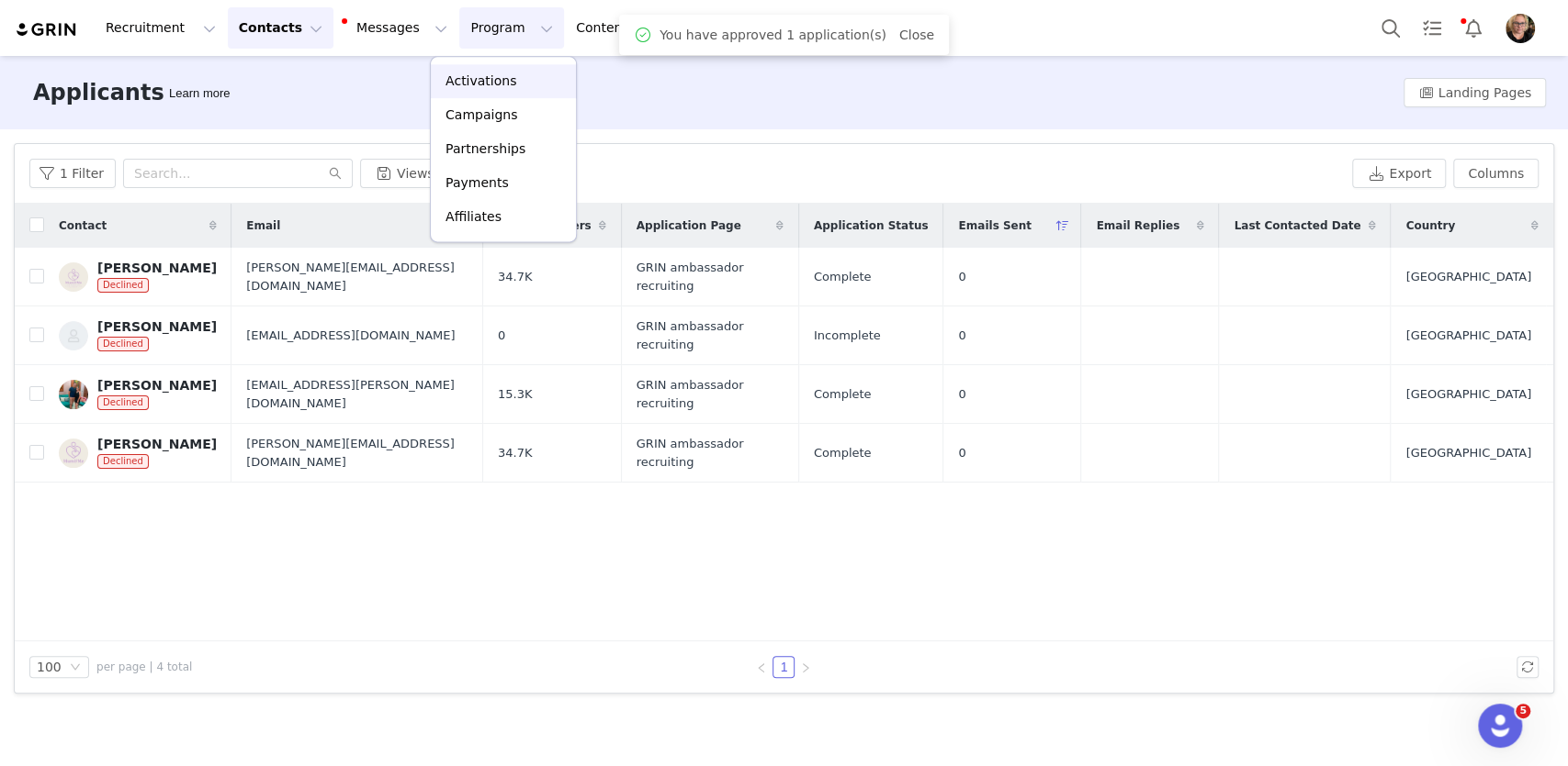
click at [483, 86] on p "Activations" at bounding box center [481, 82] width 71 height 19
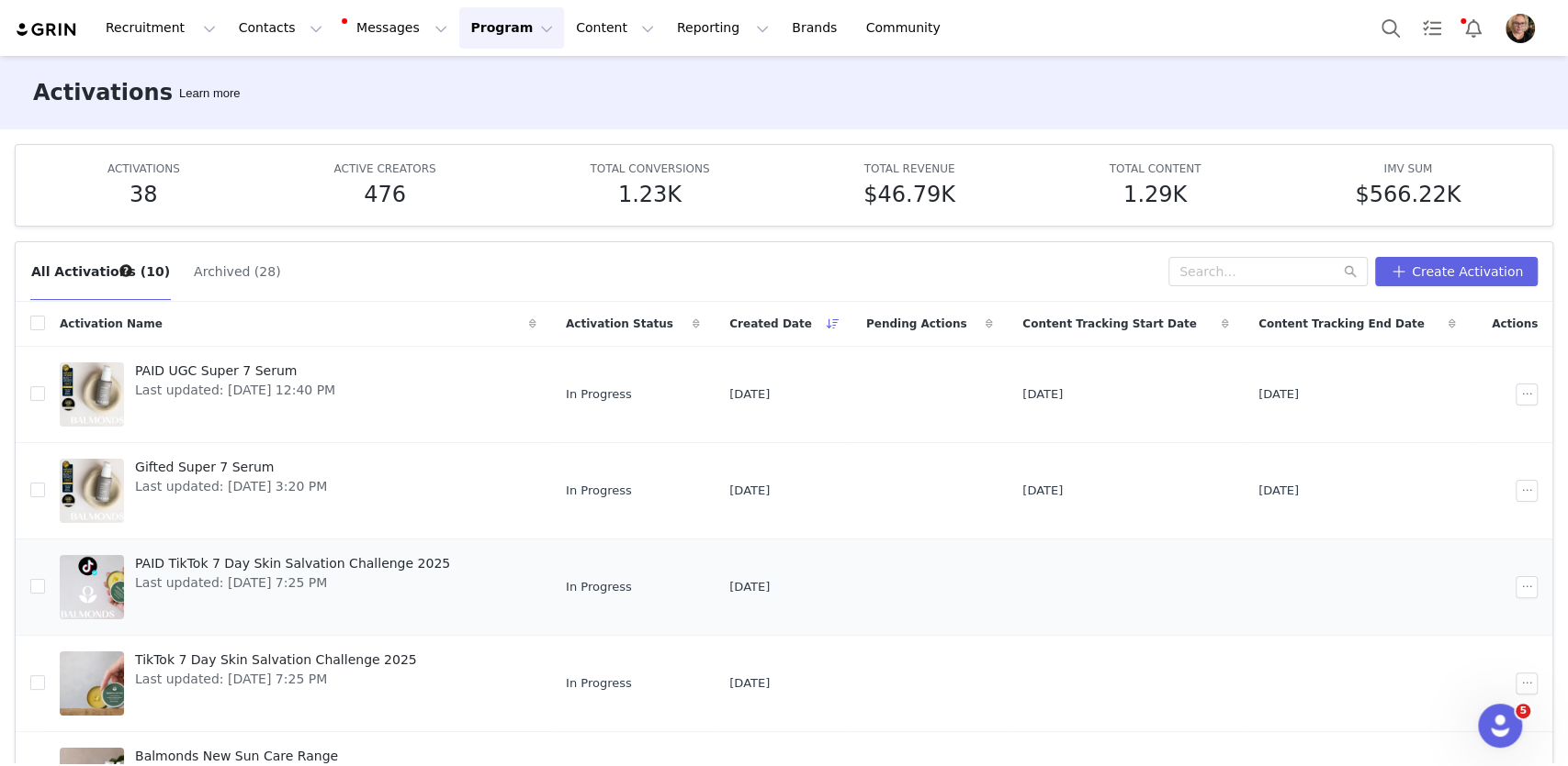
click at [399, 584] on span "Last updated: [DATE] 7:25 PM" at bounding box center [293, 583] width 315 height 19
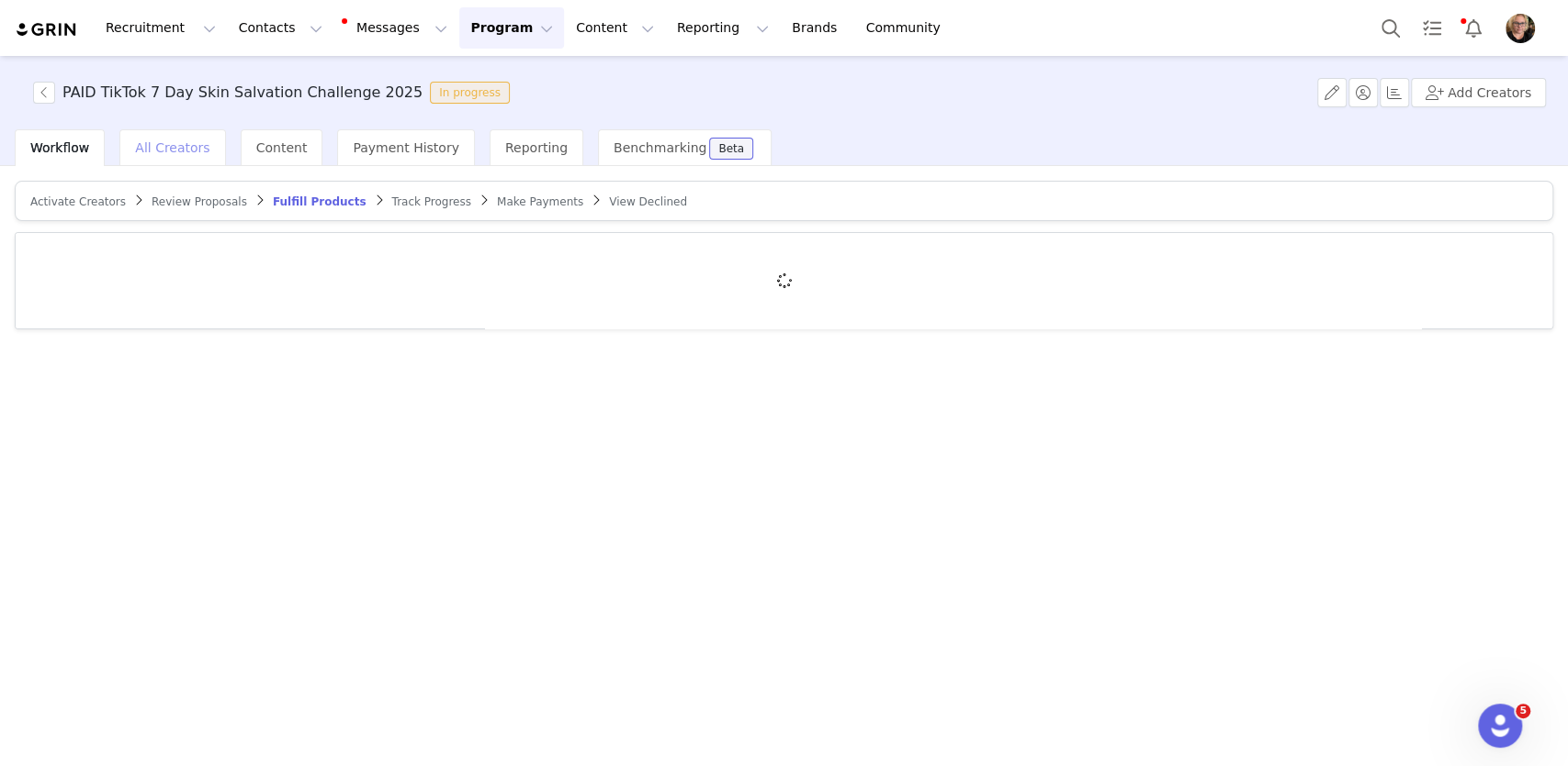
click at [173, 143] on span "All Creators" at bounding box center [172, 147] width 74 height 15
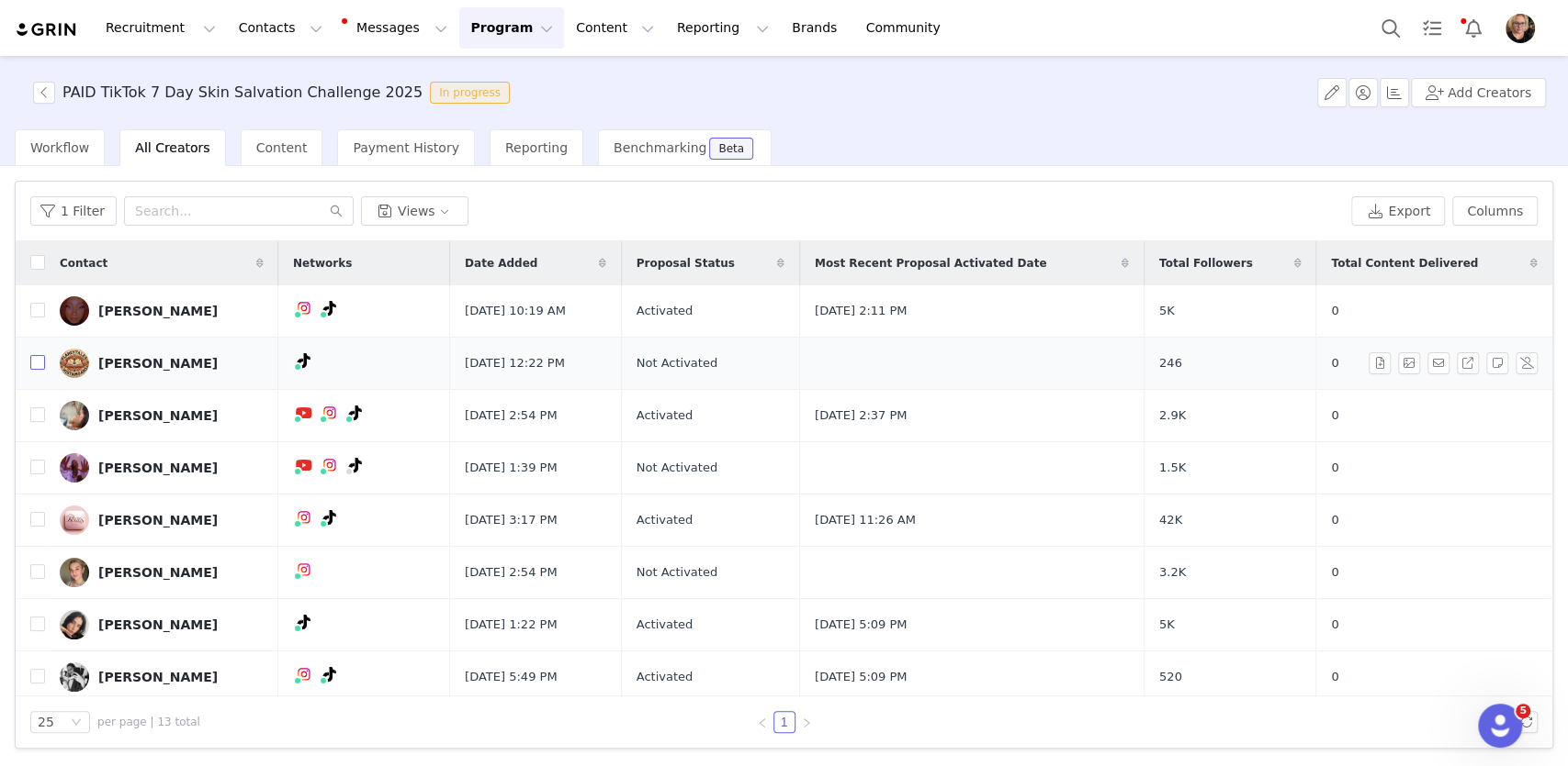
click at [41, 363] on input "checkbox" at bounding box center [37, 362] width 15 height 15
checkbox input "true"
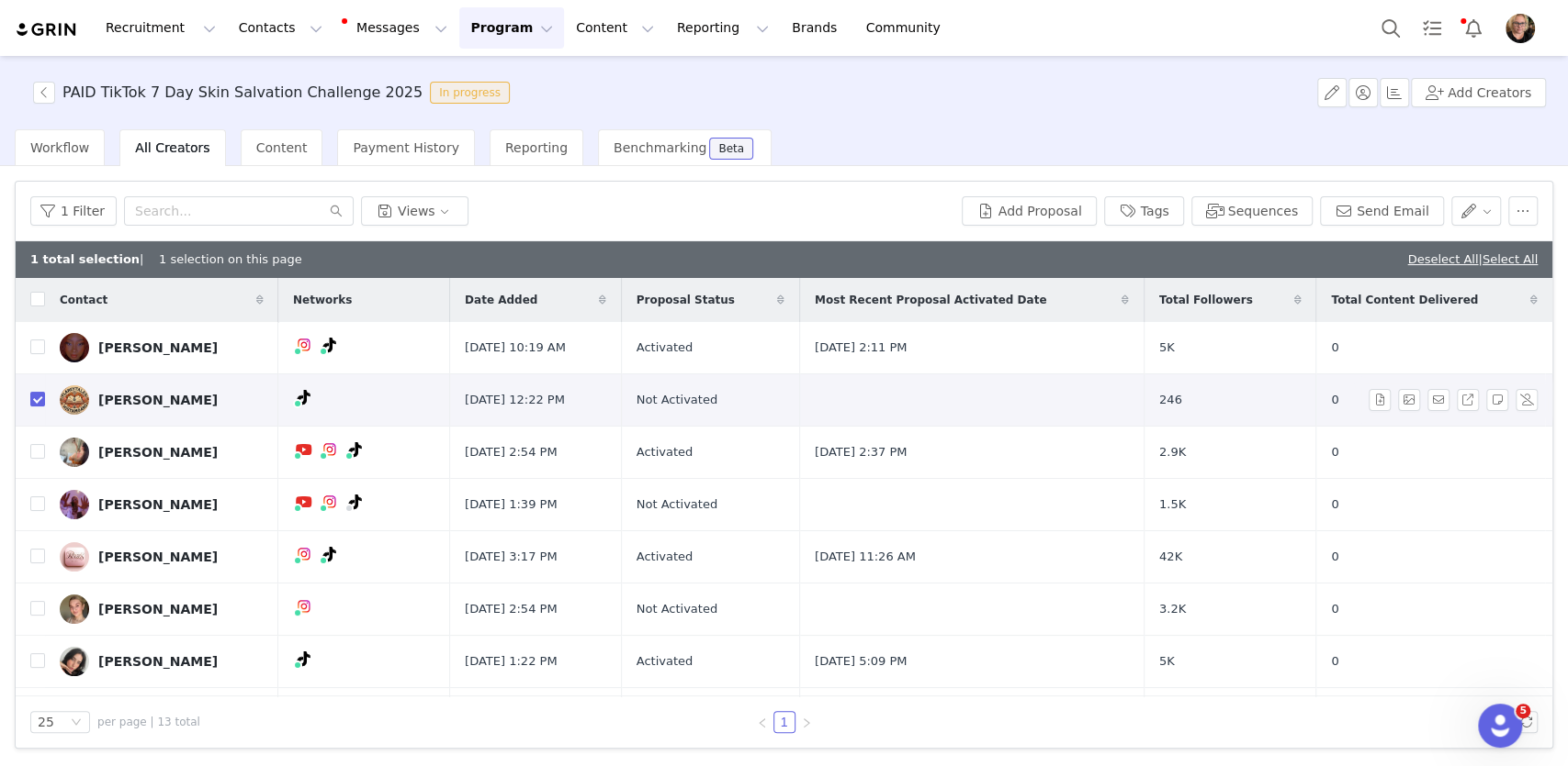
click at [157, 395] on div "Melody Laker" at bounding box center [158, 400] width 120 height 15
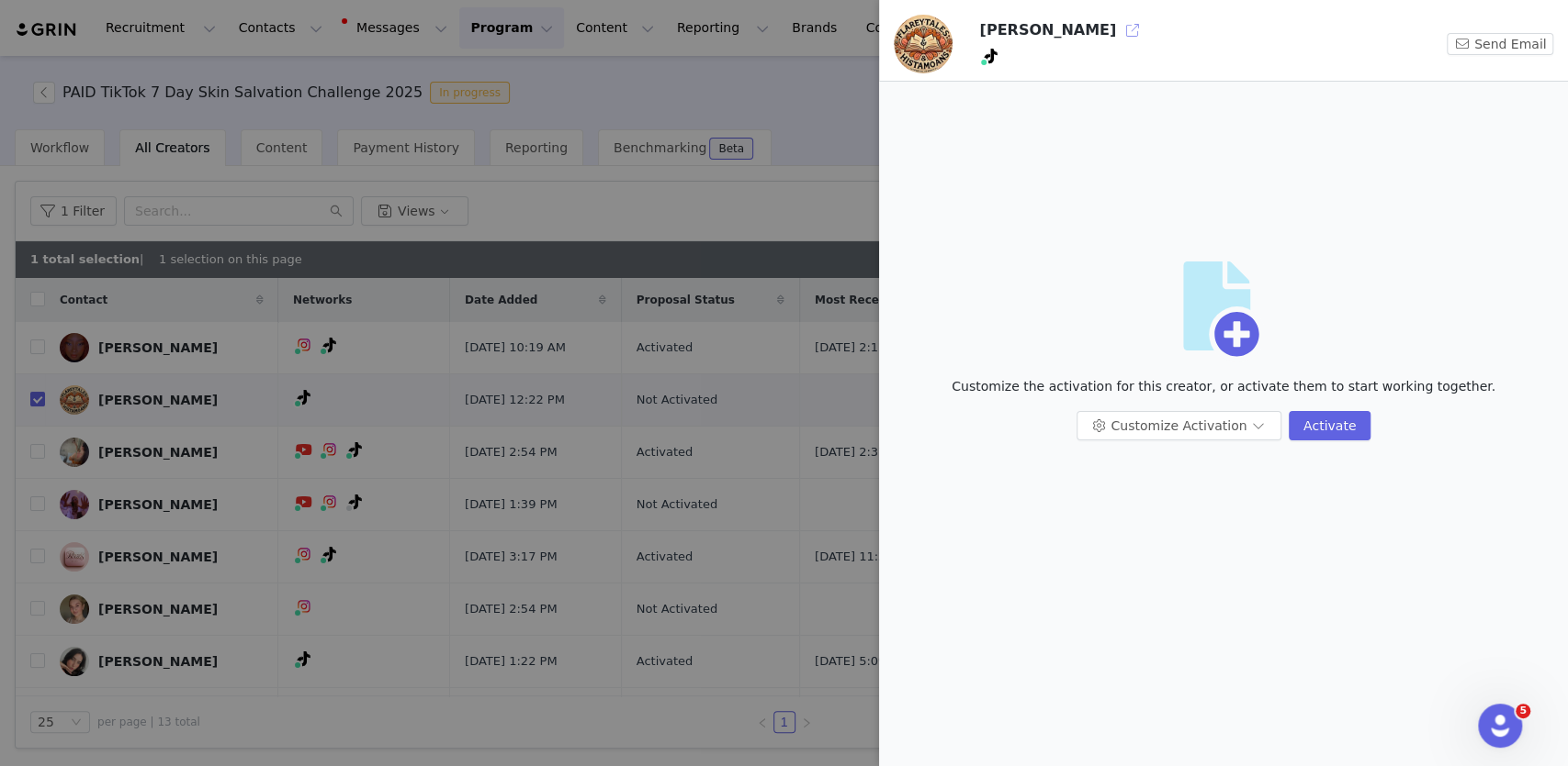
click at [1118, 33] on button "button" at bounding box center [1132, 30] width 29 height 29
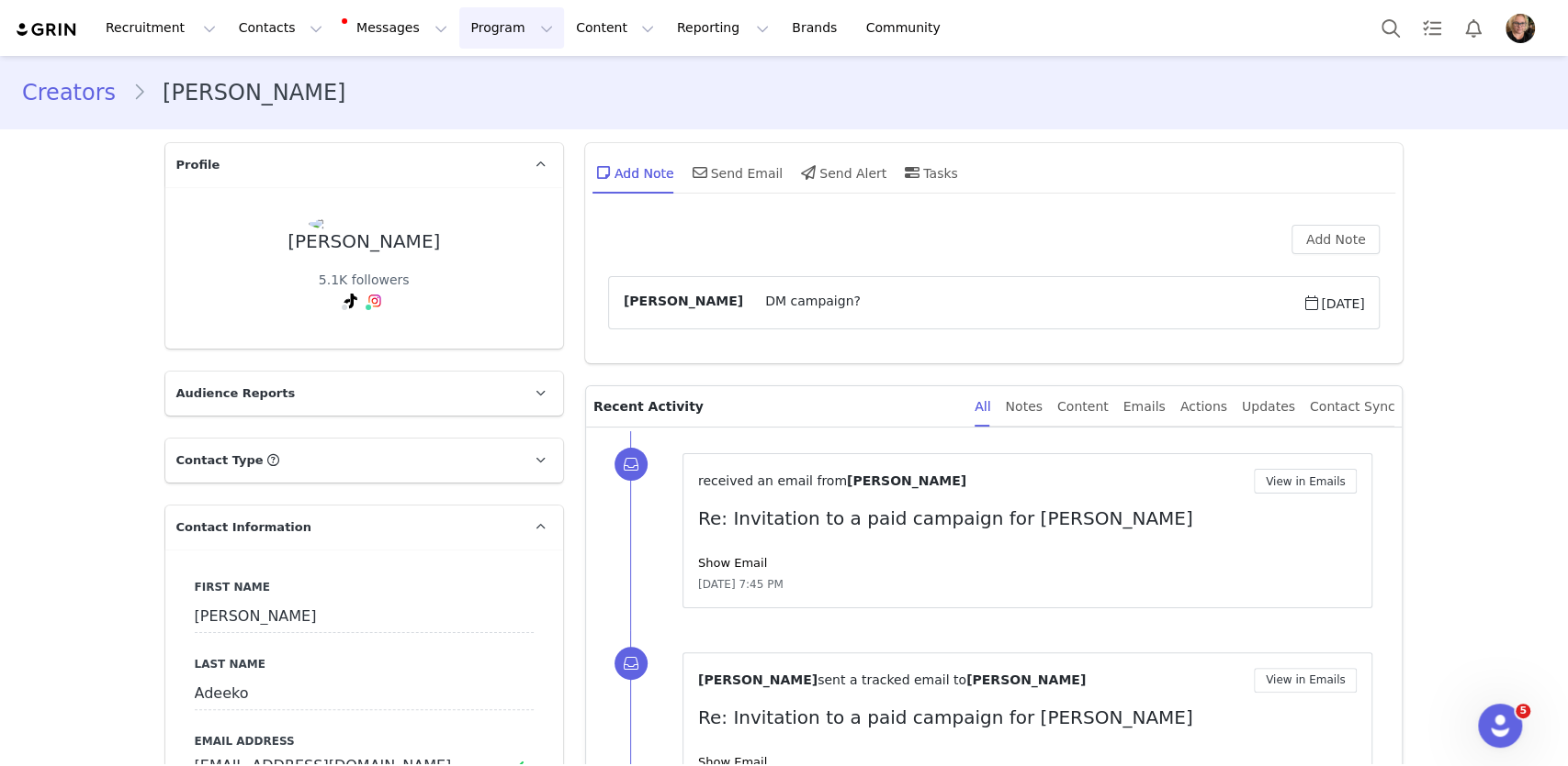
click at [459, 24] on button "Program Program" at bounding box center [512, 28] width 105 height 41
click at [471, 76] on p "Activations" at bounding box center [481, 82] width 71 height 19
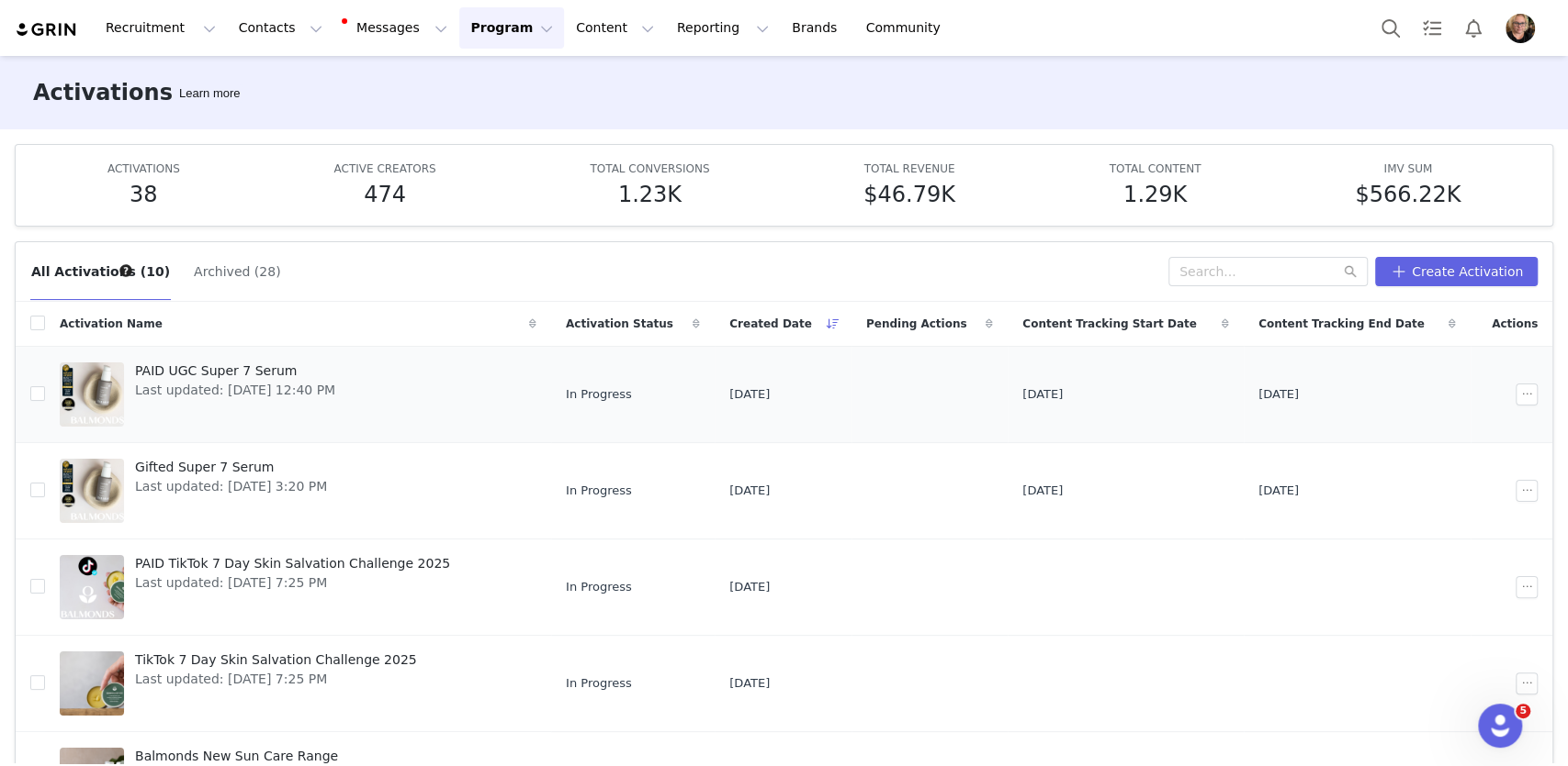
click at [334, 400] on div "PAID UGC Super 7 Serum Last updated: [DATE] 12:40 PM" at bounding box center [234, 395] width 223 height 74
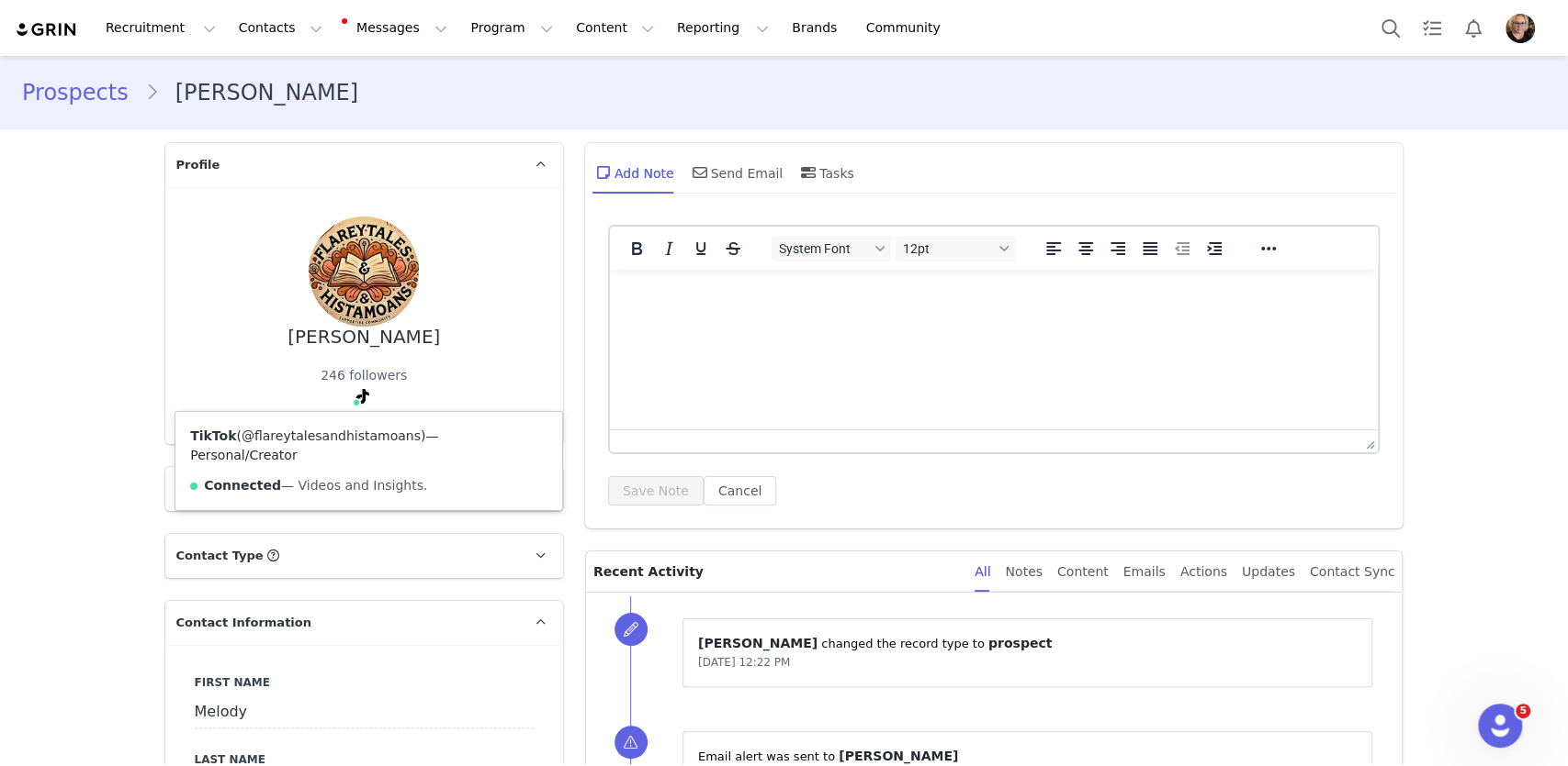
click at [353, 434] on link "@flareytalesandhistamoans" at bounding box center [331, 435] width 179 height 15
click at [509, 552] on p "Contact Type Contact type can be Creator, Prospect, Application, or Manager." at bounding box center [342, 556] width 354 height 44
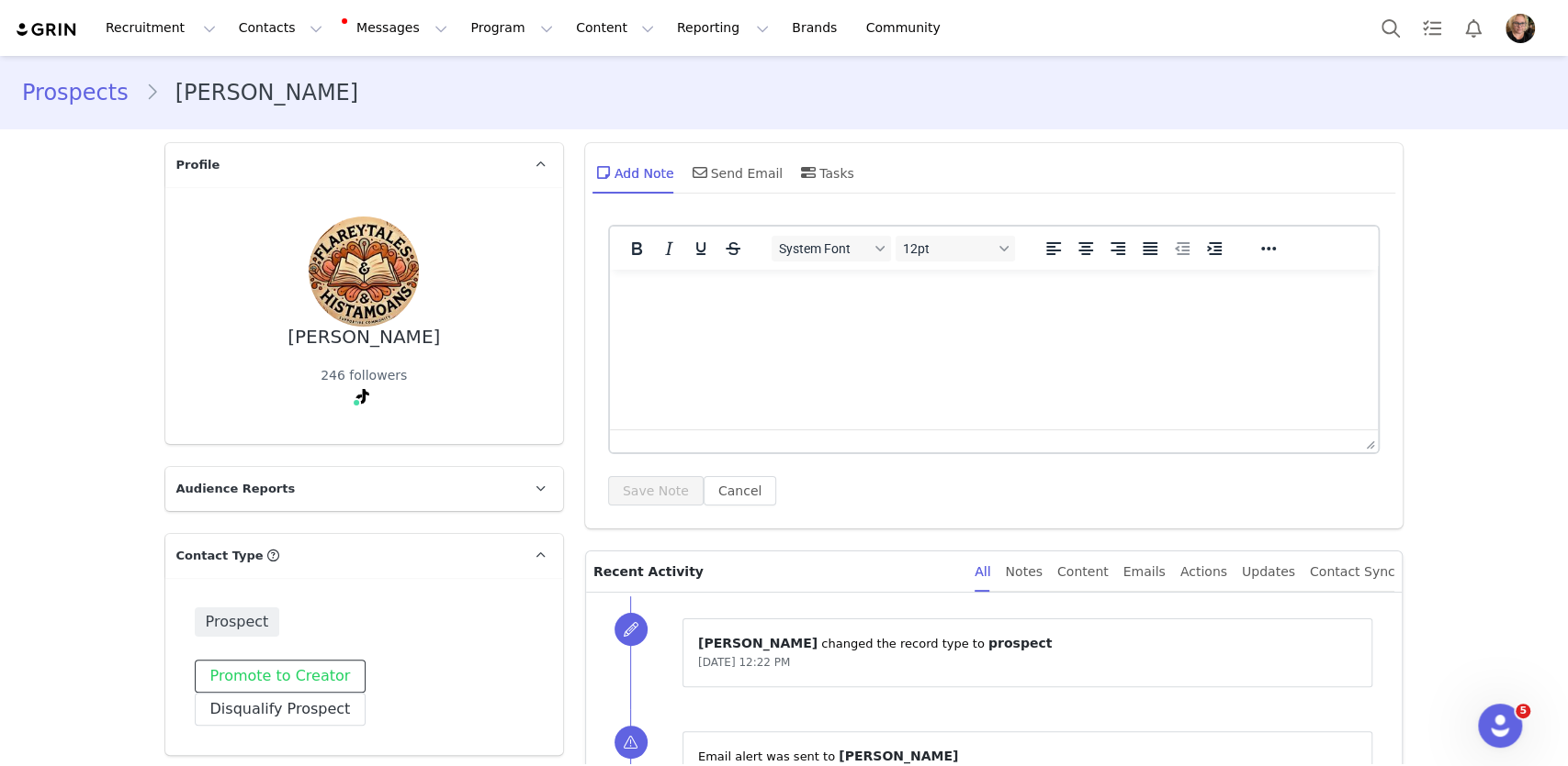
click at [304, 685] on button "Promote to Creator" at bounding box center [280, 677] width 172 height 33
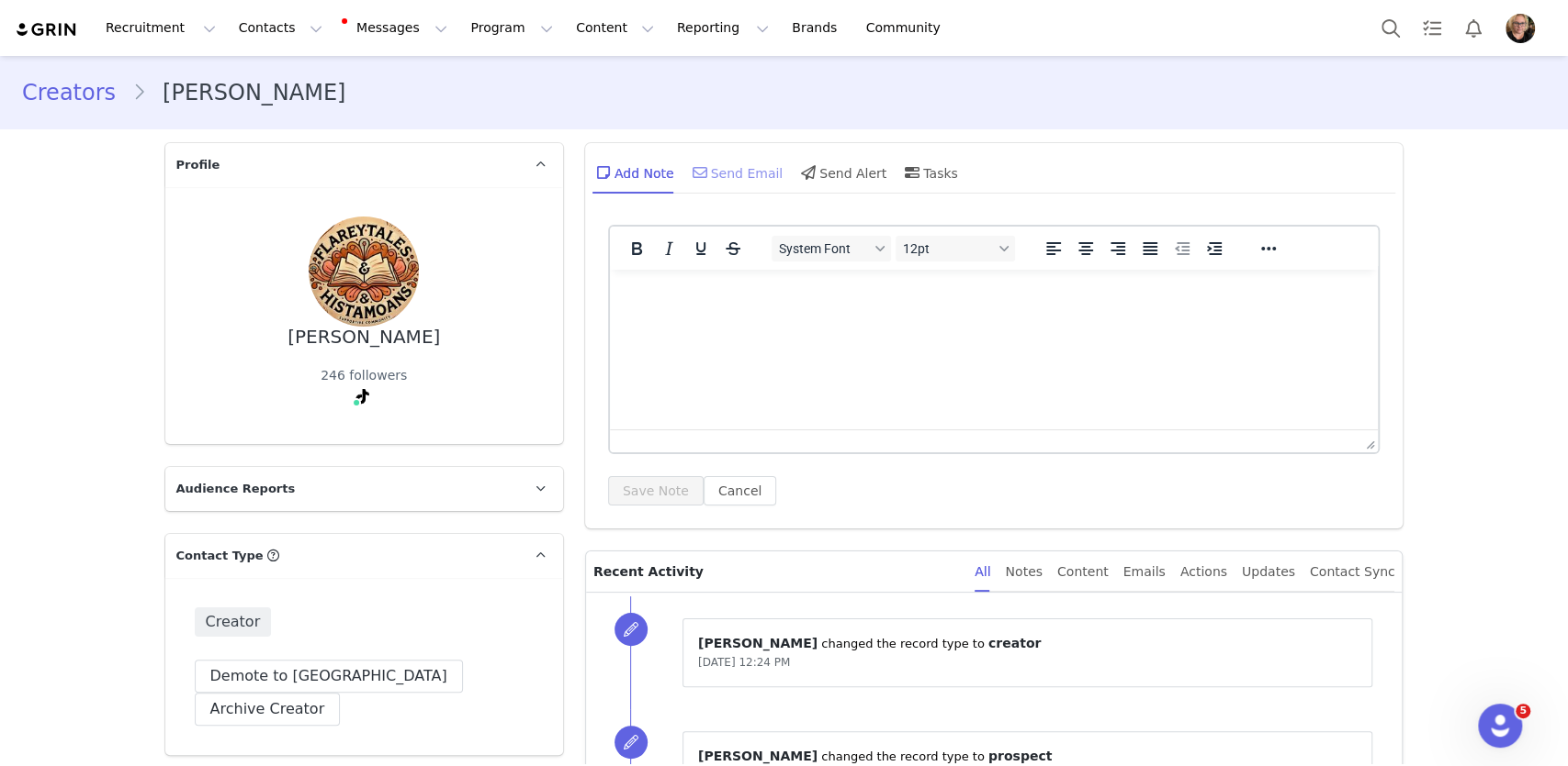
click at [733, 175] on div "Send Email" at bounding box center [735, 172] width 94 height 44
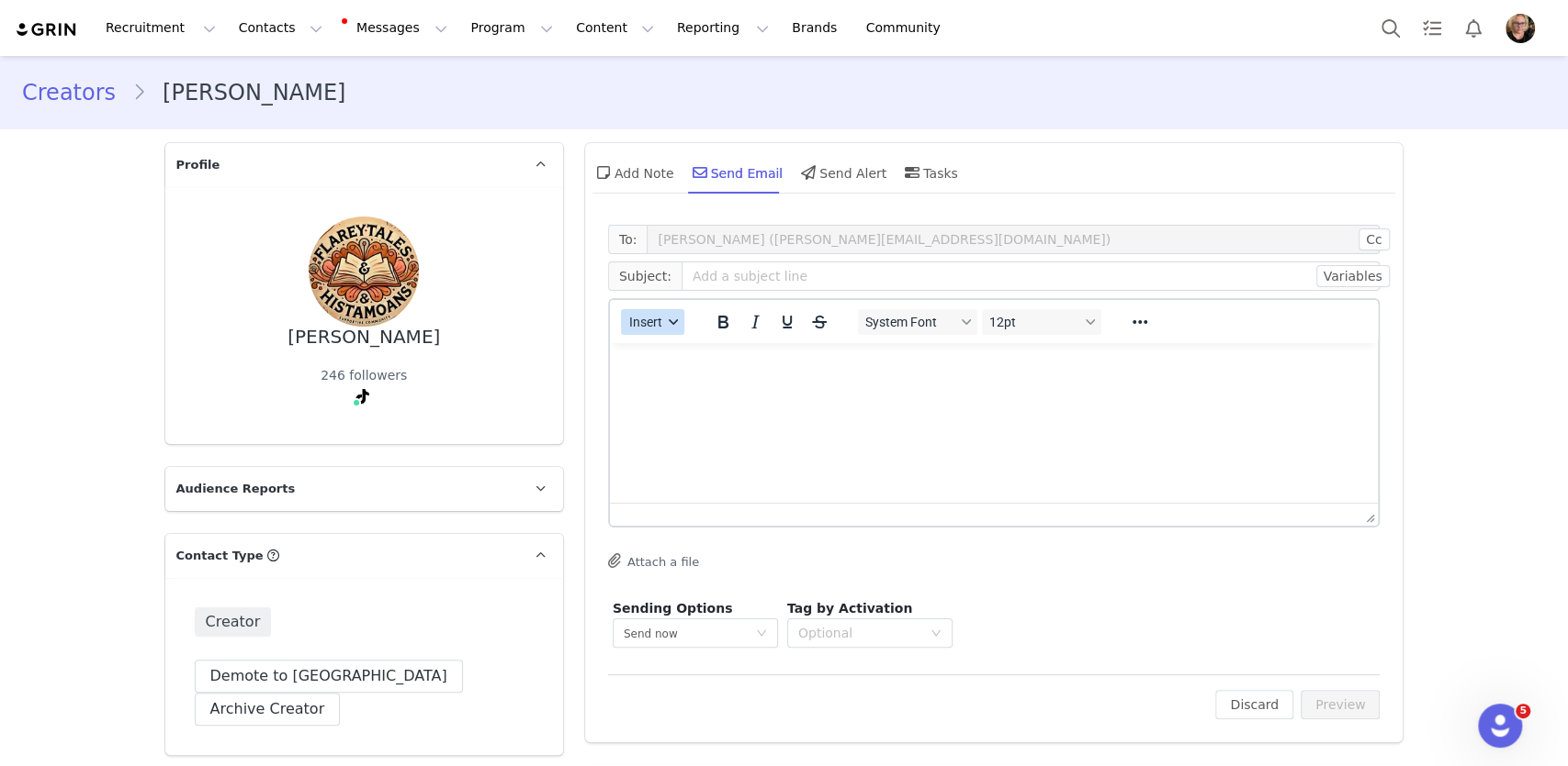
click at [651, 326] on span "Insert" at bounding box center [645, 322] width 33 height 15
click at [661, 355] on div "Insert Template" at bounding box center [719, 354] width 165 height 22
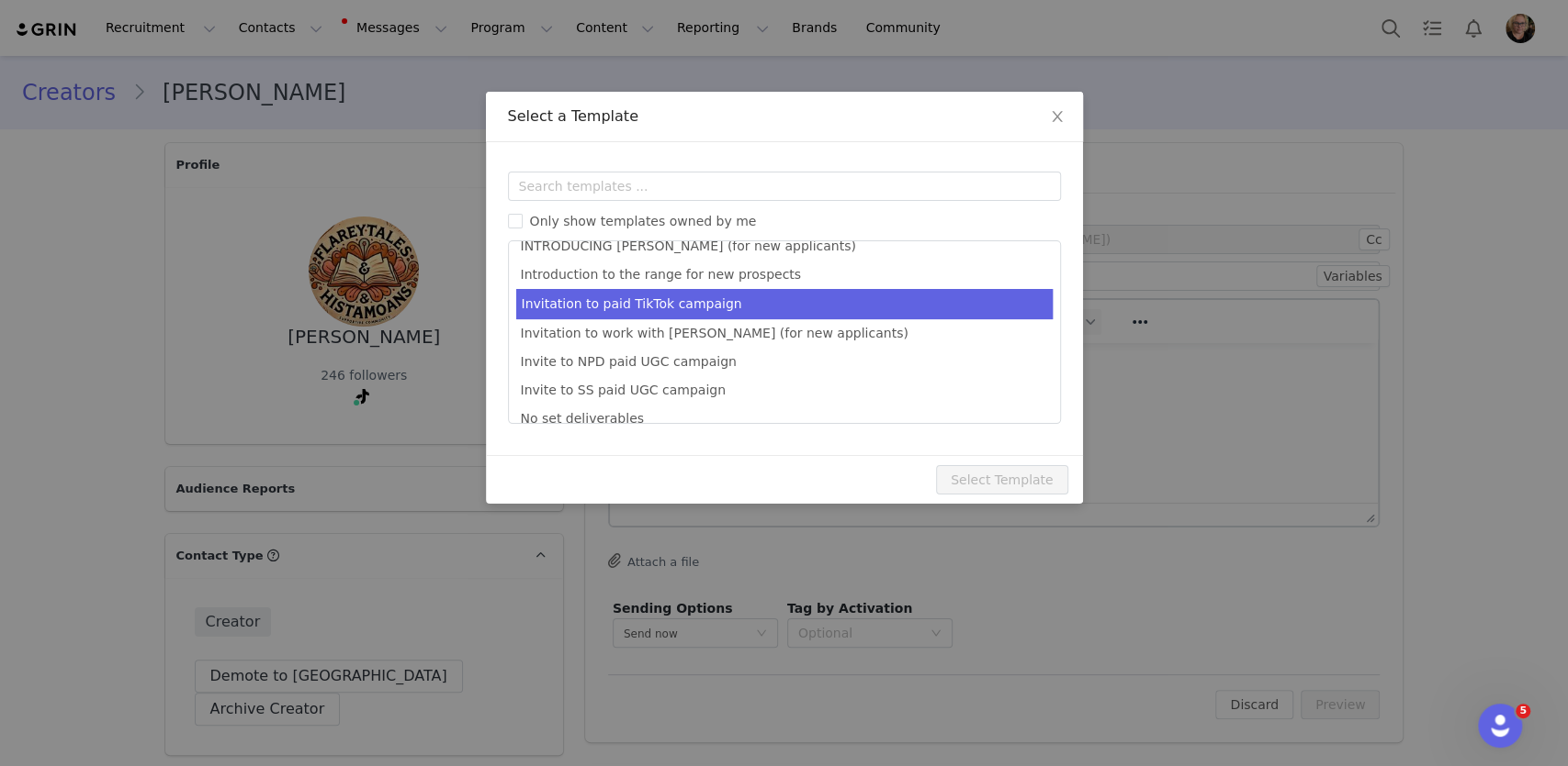
click at [667, 306] on li "Invitation to paid TikTok campaign" at bounding box center [784, 303] width 536 height 30
type input "Invitation to a paid campaign for Balmonds"
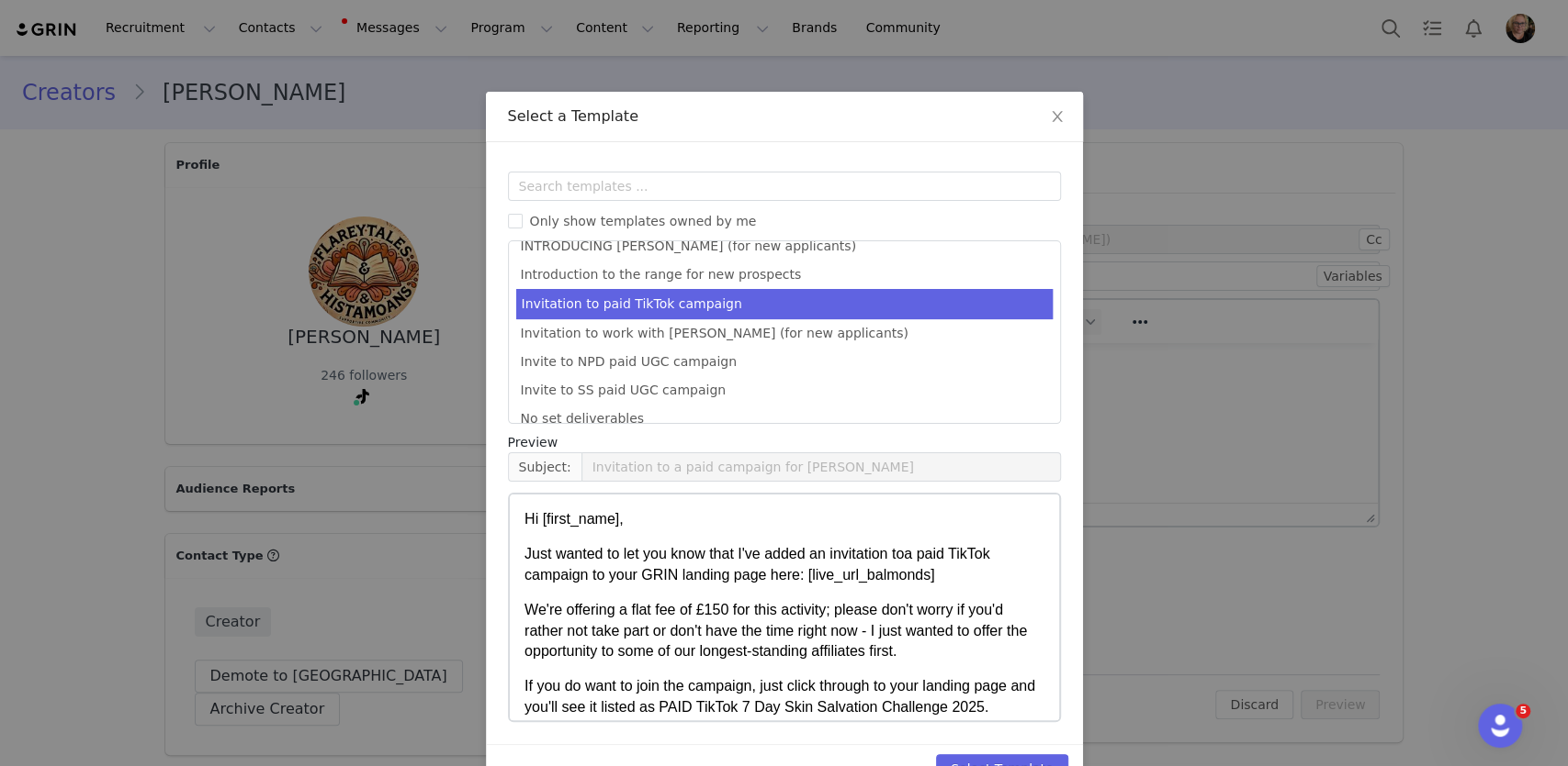
scroll to position [501, 0]
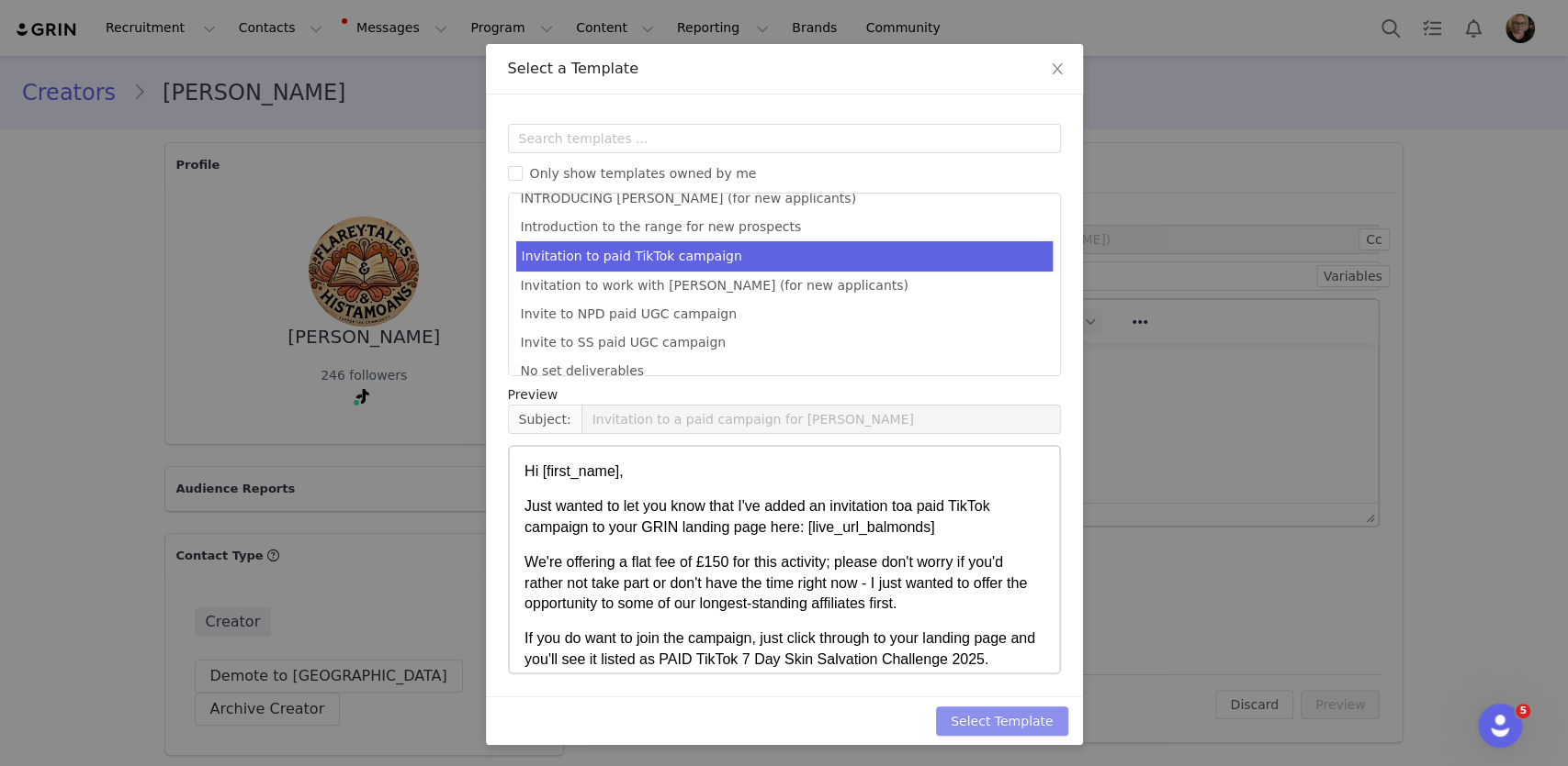
click at [1024, 716] on button "Select Template" at bounding box center [1002, 721] width 132 height 29
type input "Invitation to a paid campaign for [PERSON_NAME]"
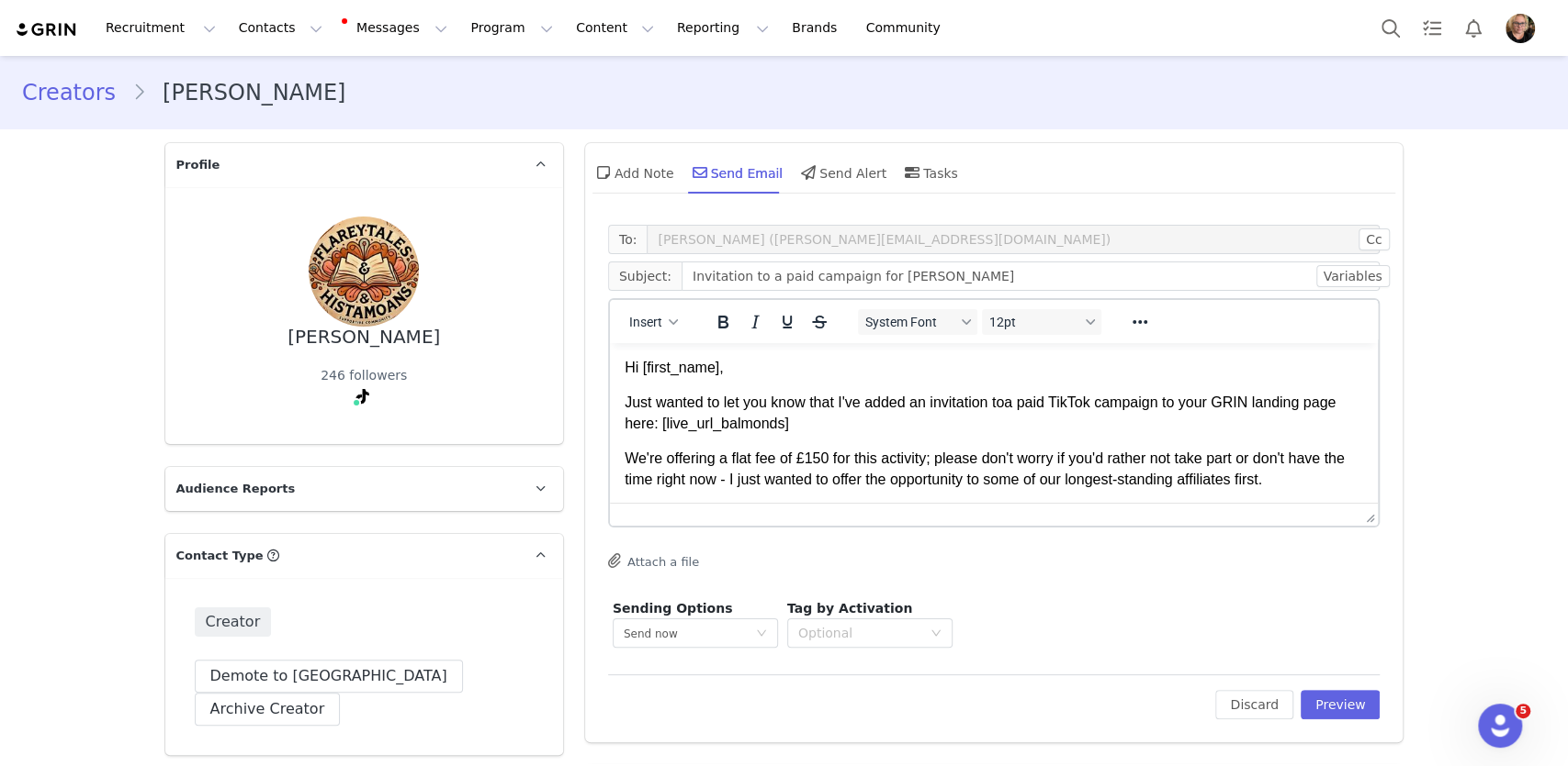
scroll to position [0, 0]
click at [1040, 455] on p "We're offering a flat fee of £150 for this activity; please don't worry if you'…" at bounding box center [993, 470] width 739 height 41
click at [989, 451] on p "We're offering a flat fee of £150 for this activity; please don't worry if you'…" at bounding box center [993, 470] width 739 height 41
click at [916, 633] on div "Optional" at bounding box center [860, 633] width 124 height 18
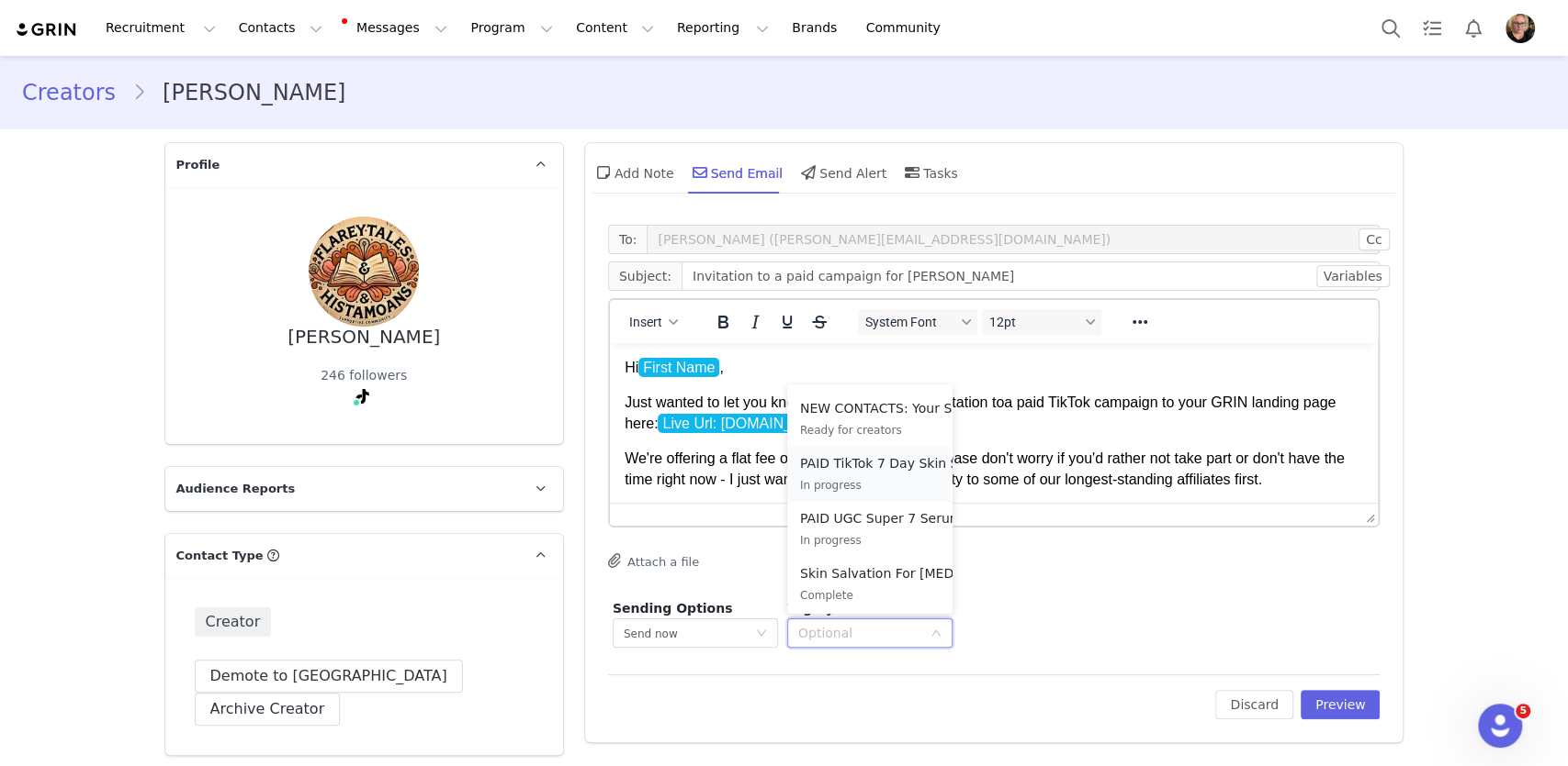
scroll to position [163, 0]
click at [852, 466] on p "PAID TikTok 7 Day Skin Salvation Challenge 2025" at bounding box center [901, 462] width 202 height 20
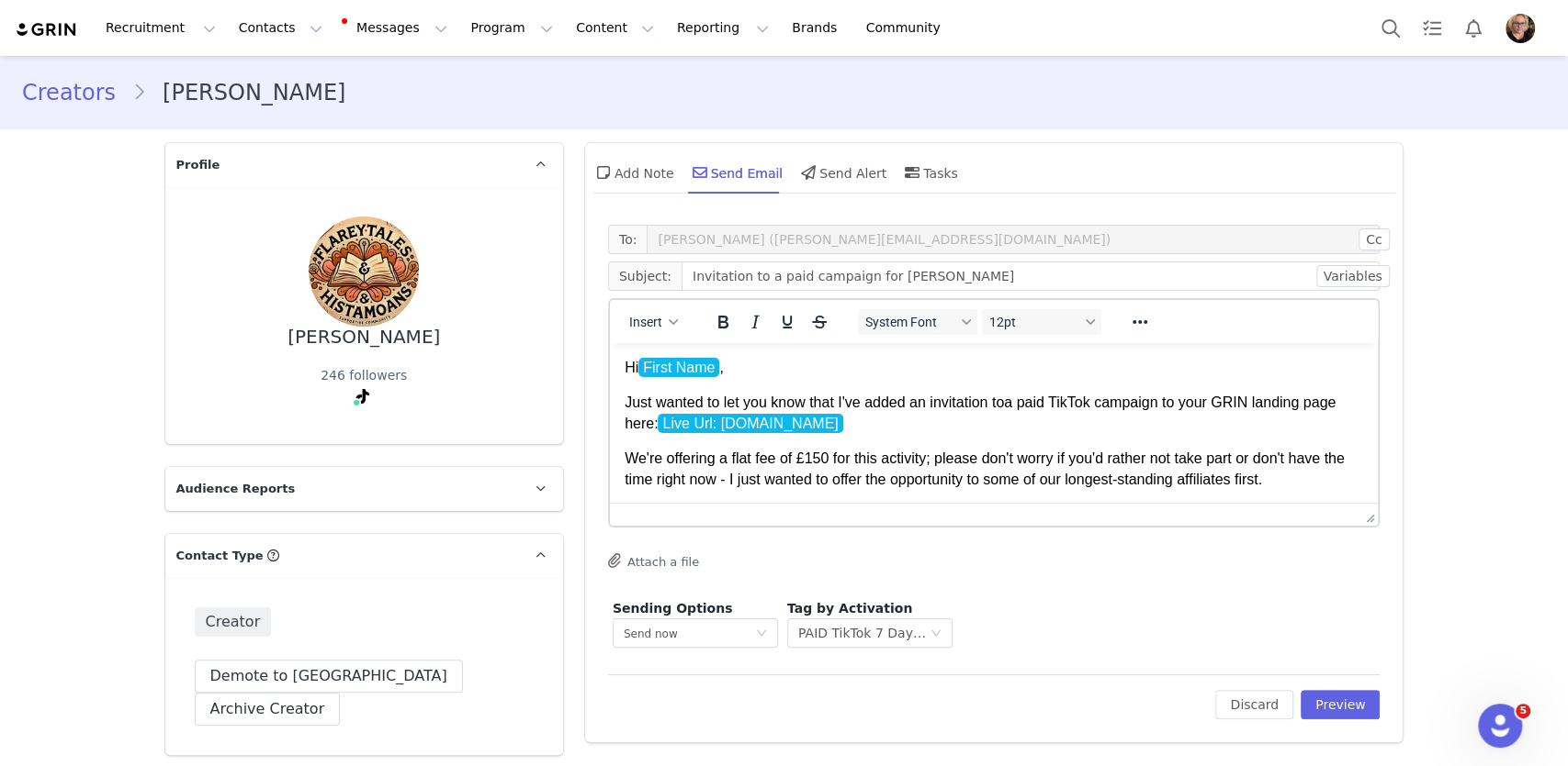
click at [1053, 494] on body "Hi First Name , Just wanted to let you know that I've added an invitation to a …" at bounding box center [993, 755] width 739 height 795
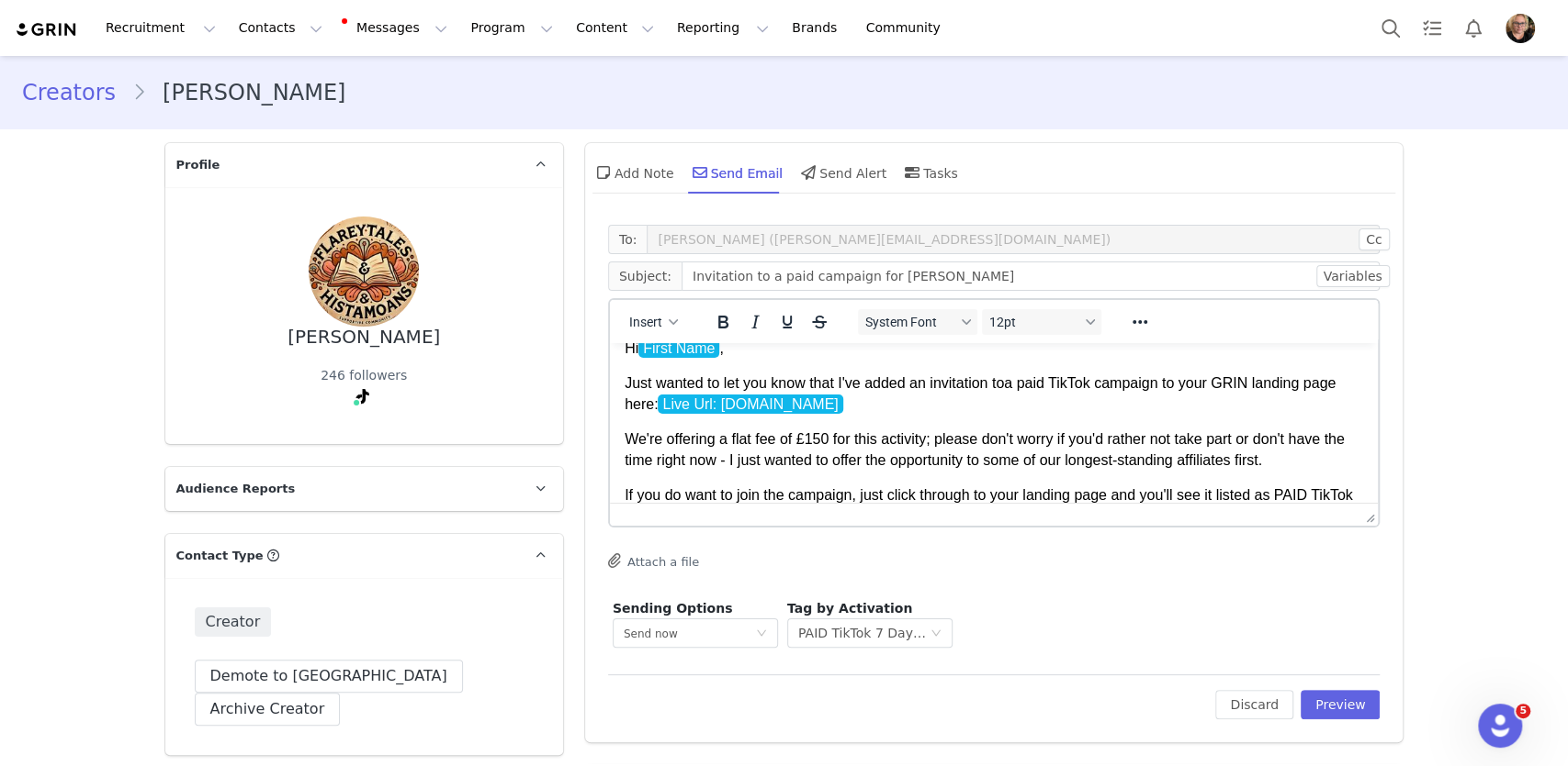
scroll to position [20, 0]
click at [938, 440] on p "We're offering a flat fee of £150 for this activity; please don't worry if you'…" at bounding box center [993, 449] width 739 height 41
click at [627, 491] on p "If you do want to join the campaign, just click through to your landing page an…" at bounding box center [993, 505] width 739 height 41
click at [1262, 452] on p "We're offering a flat fee of £150 for this activity; i f you do want to join th…" at bounding box center [993, 449] width 739 height 41
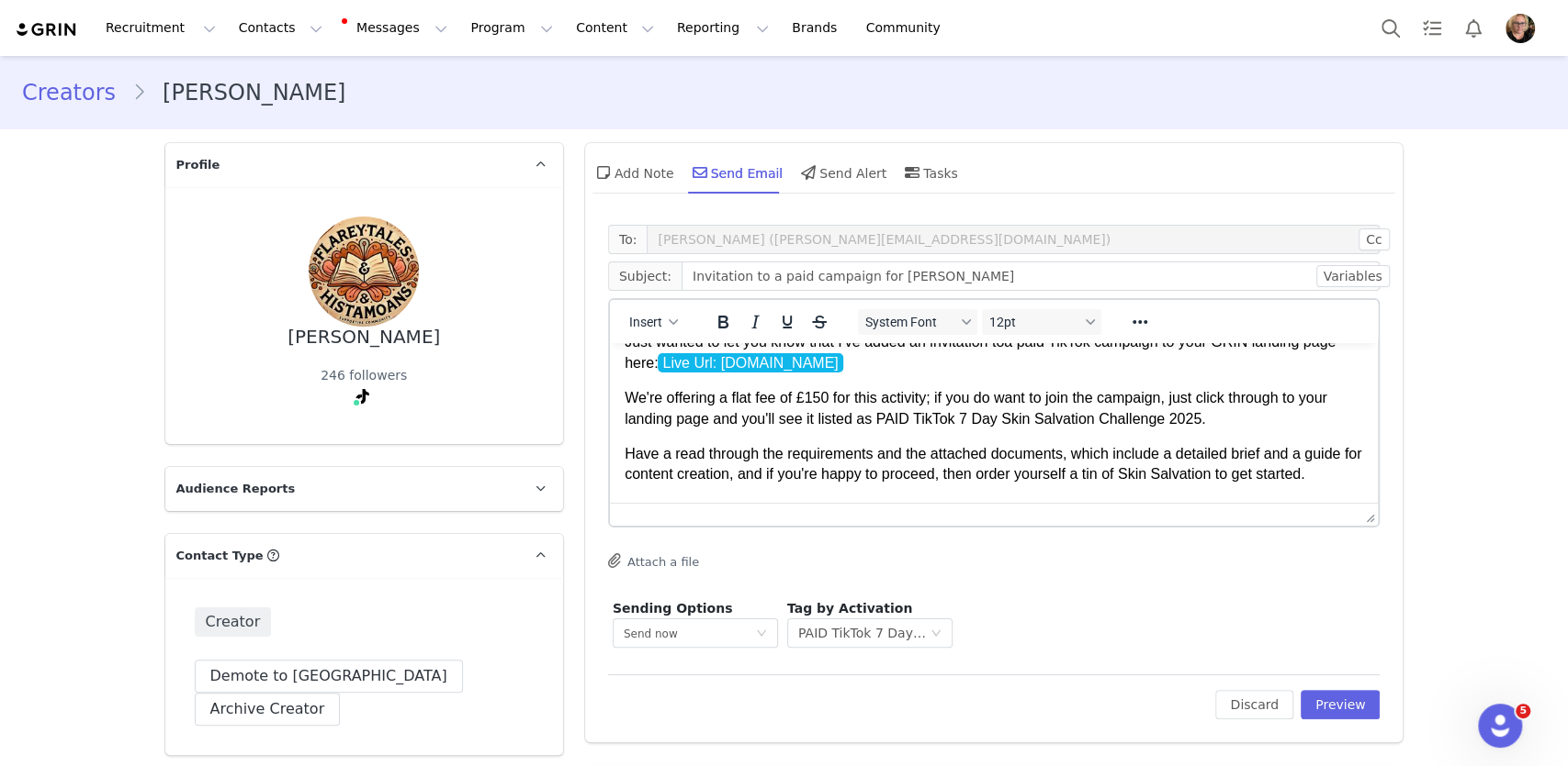
scroll to position [79, 0]
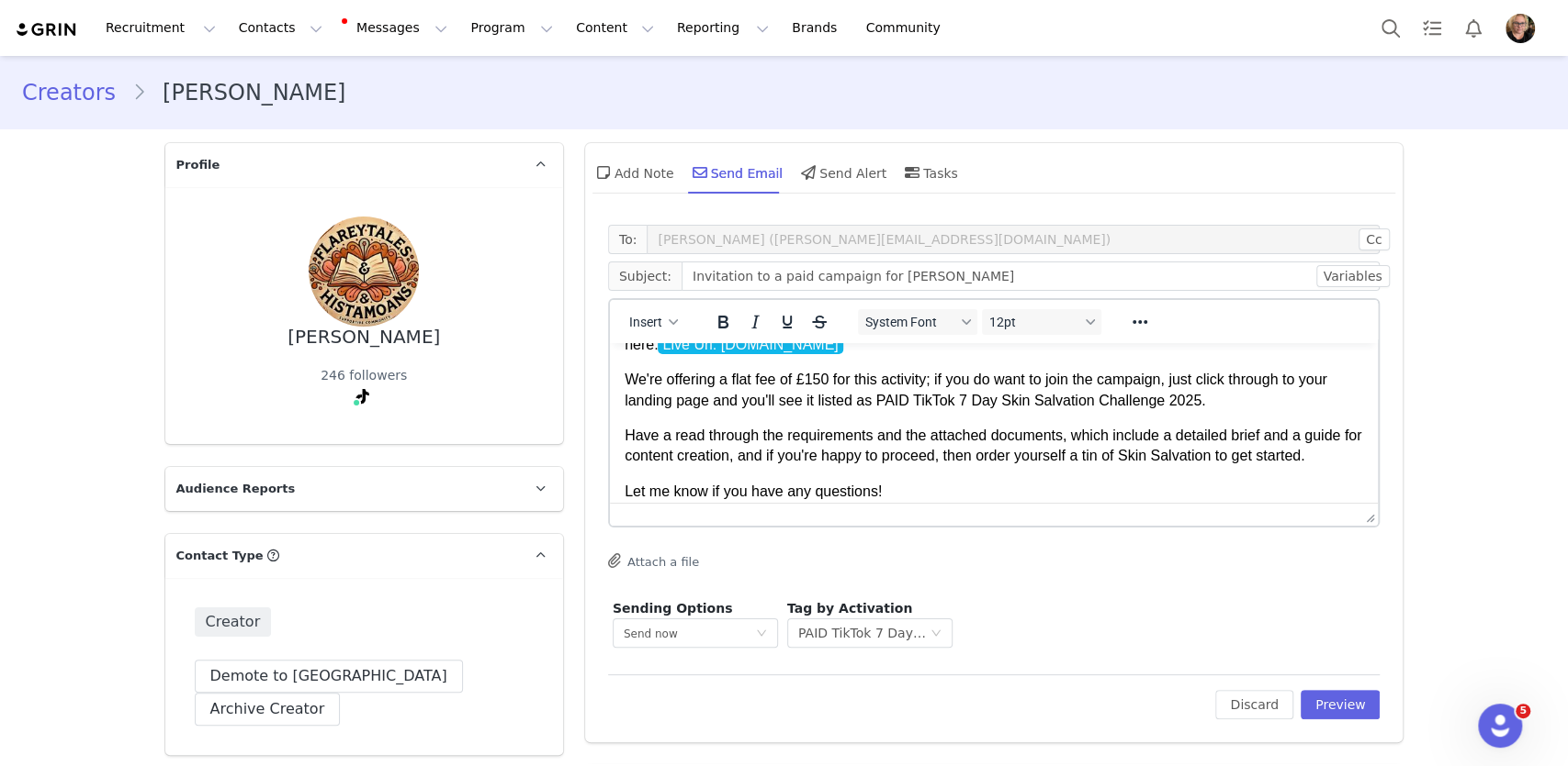
click at [717, 401] on span "f you do want to join the campaign, just click through to your landing page and…" at bounding box center [975, 389] width 702 height 36
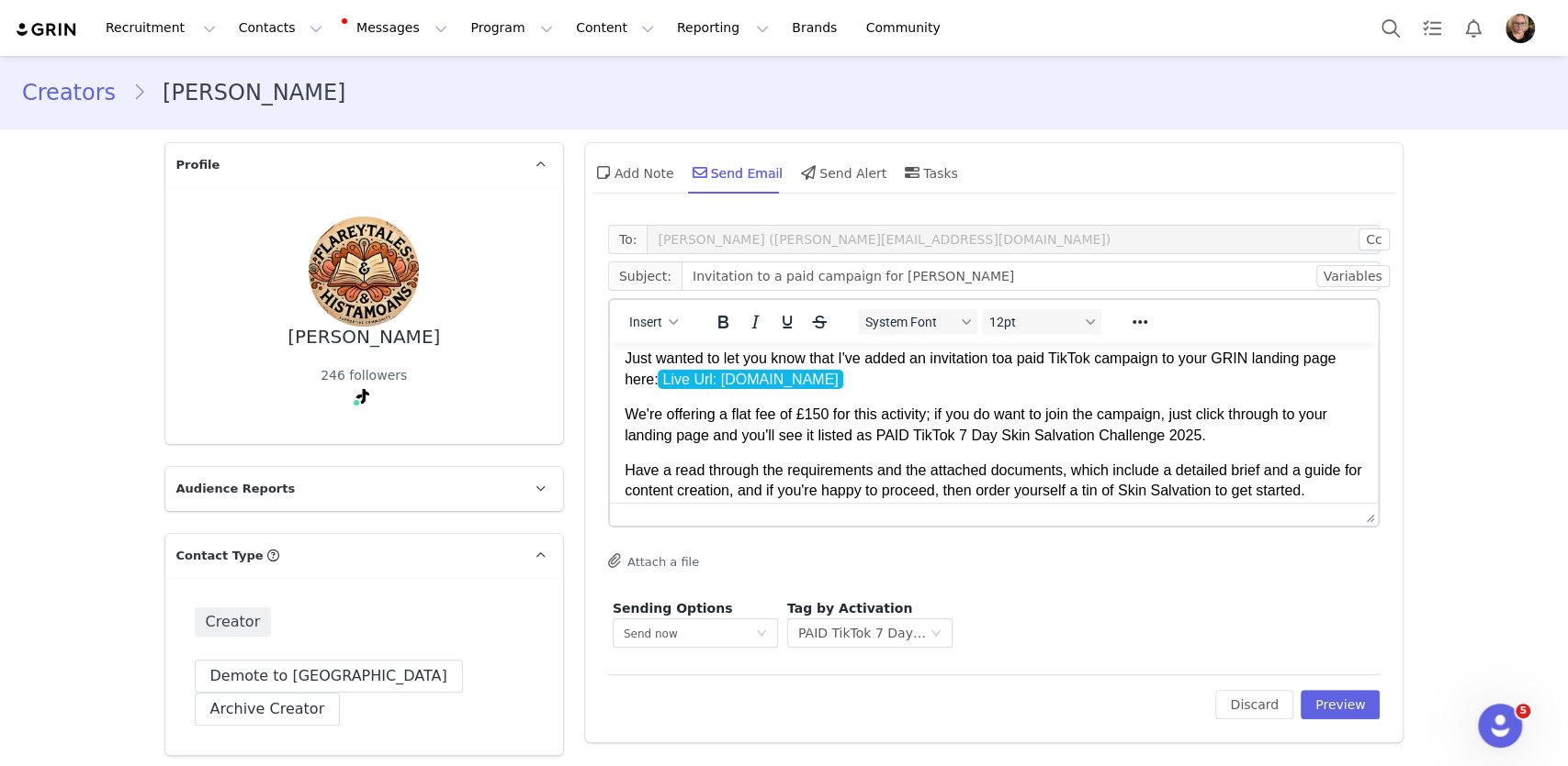
scroll to position [50, 0]
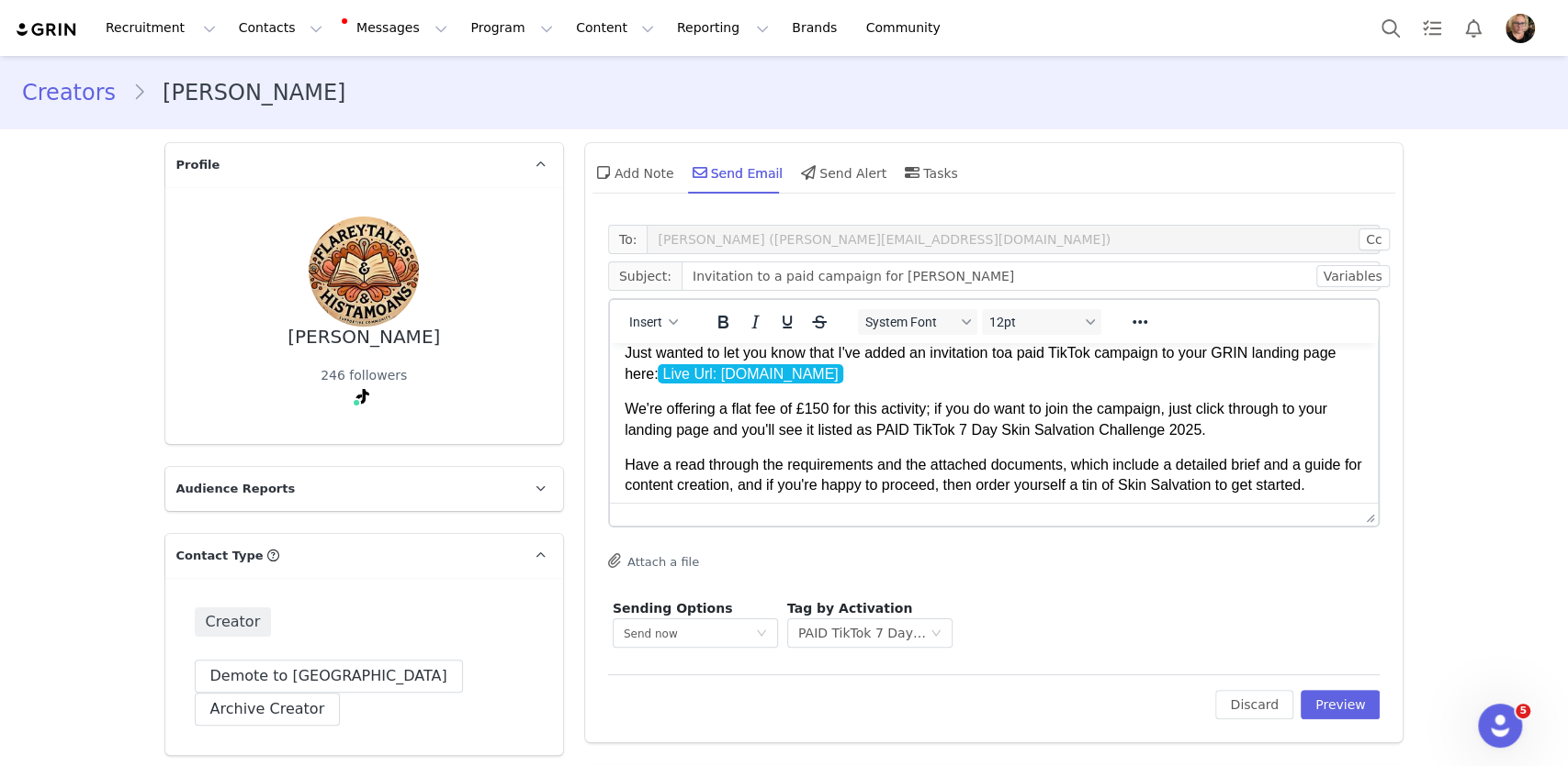
click at [987, 406] on span "f you do want to join the campaign, just click through to your landing page and…" at bounding box center [975, 419] width 702 height 36
click at [1144, 430] on span "f you want to join the campaign, just click through to your landing page and yo…" at bounding box center [990, 419] width 733 height 36
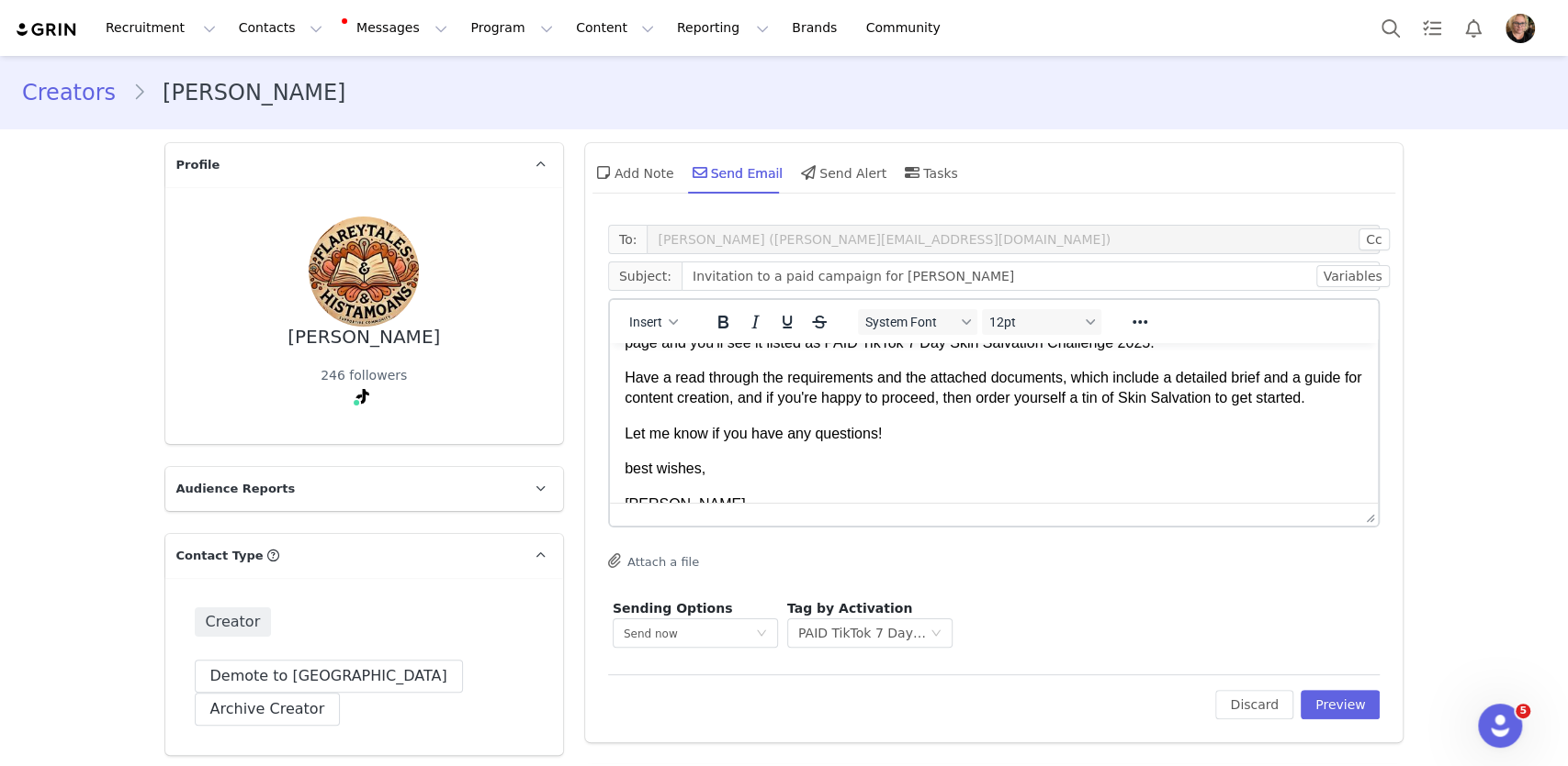
scroll to position [177, 0]
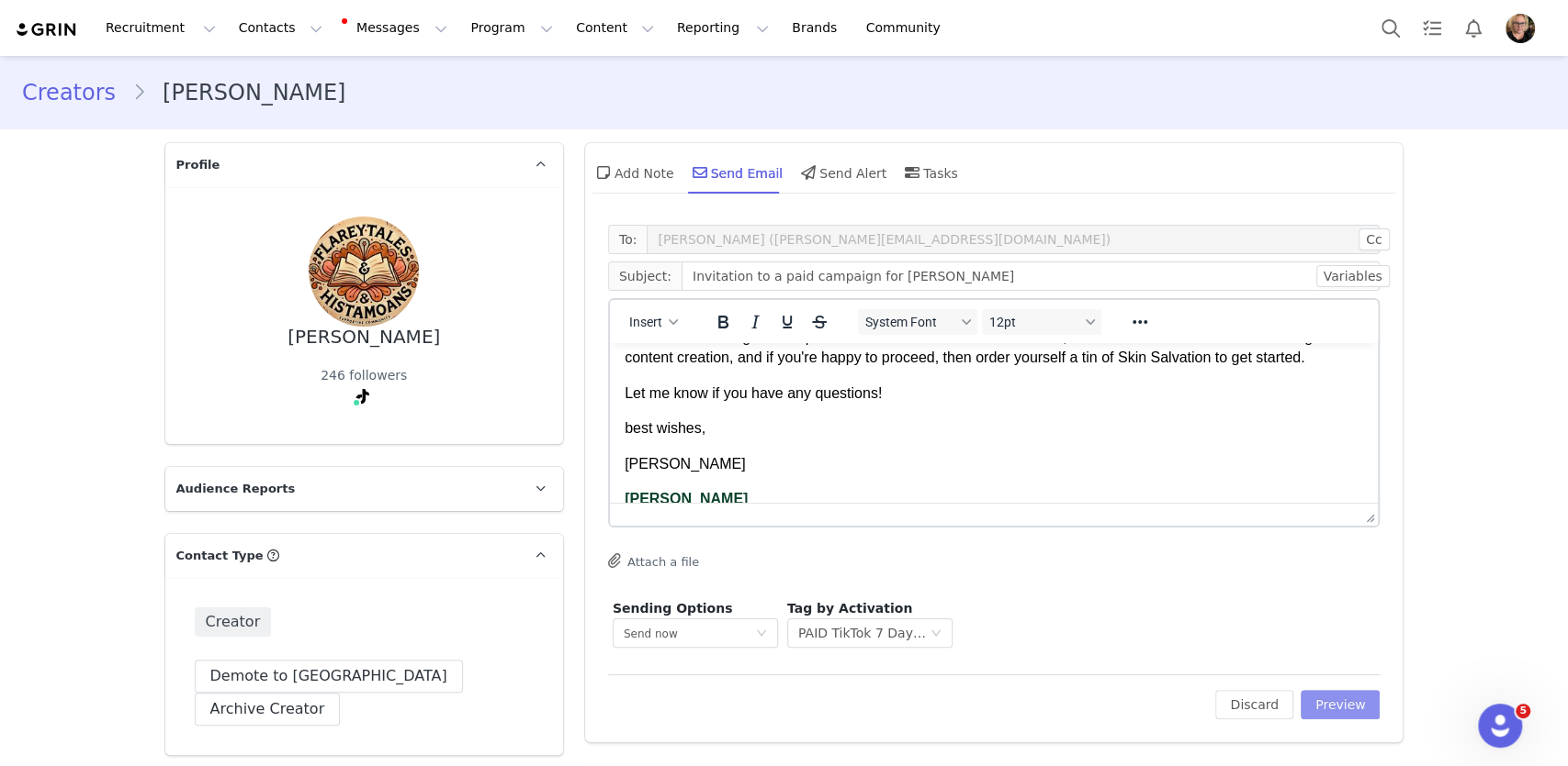
click at [1344, 701] on button "Preview" at bounding box center [1340, 705] width 80 height 29
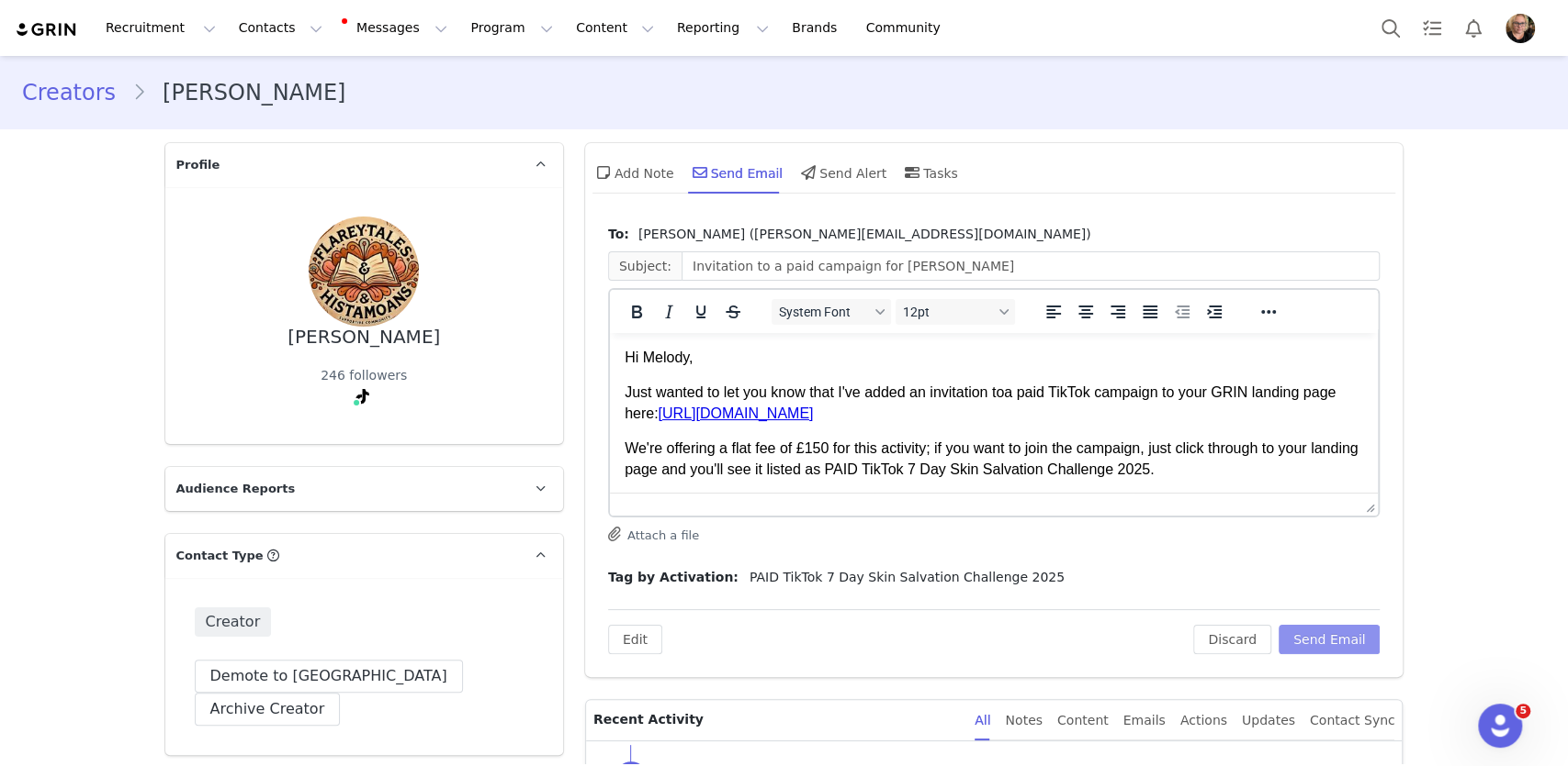
scroll to position [0, 0]
click at [1229, 436] on body "Hi Melody, Just wanted to let you know that I've added an invitation to a paid …" at bounding box center [993, 717] width 739 height 740
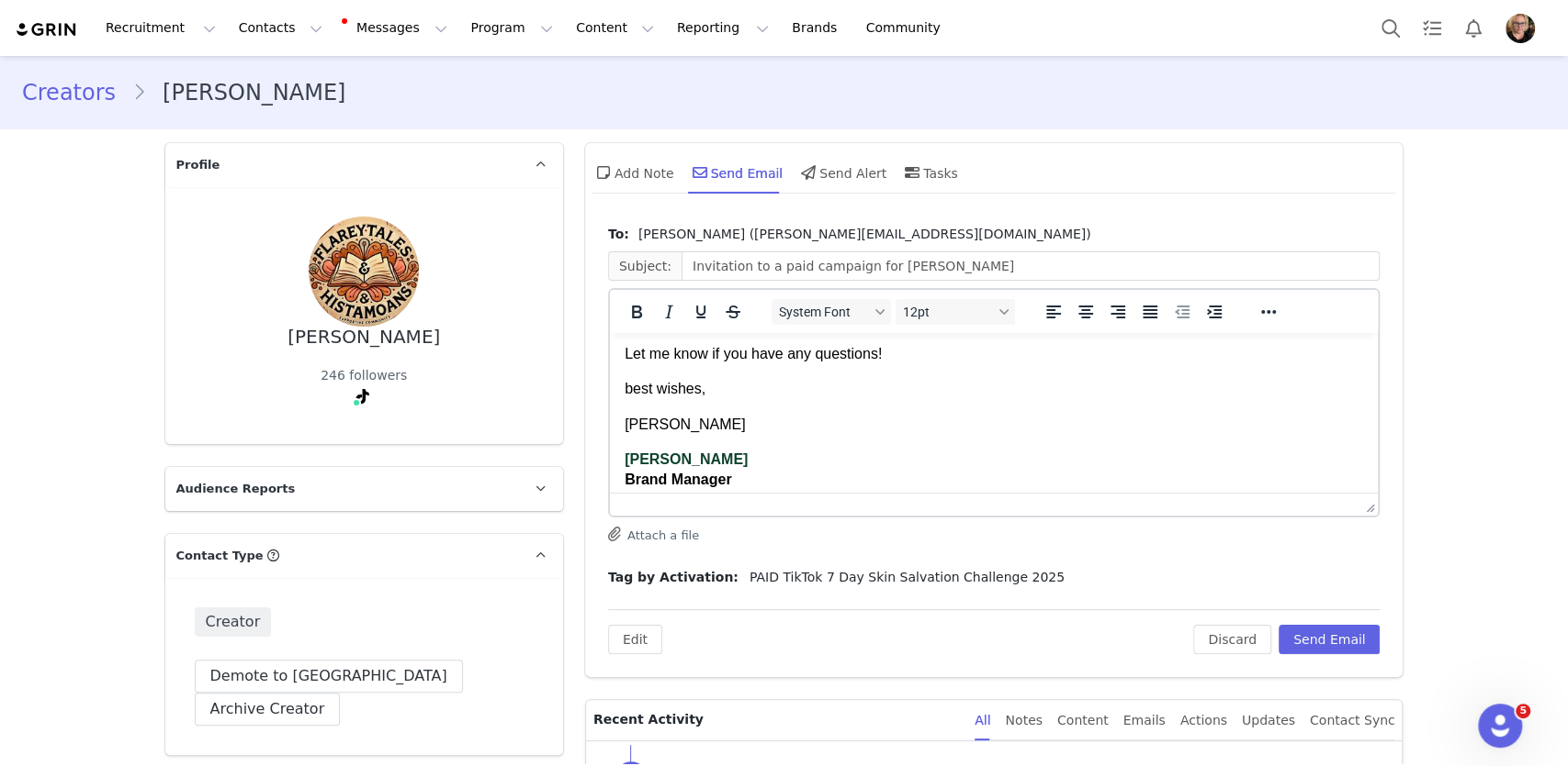
scroll to position [445, 0]
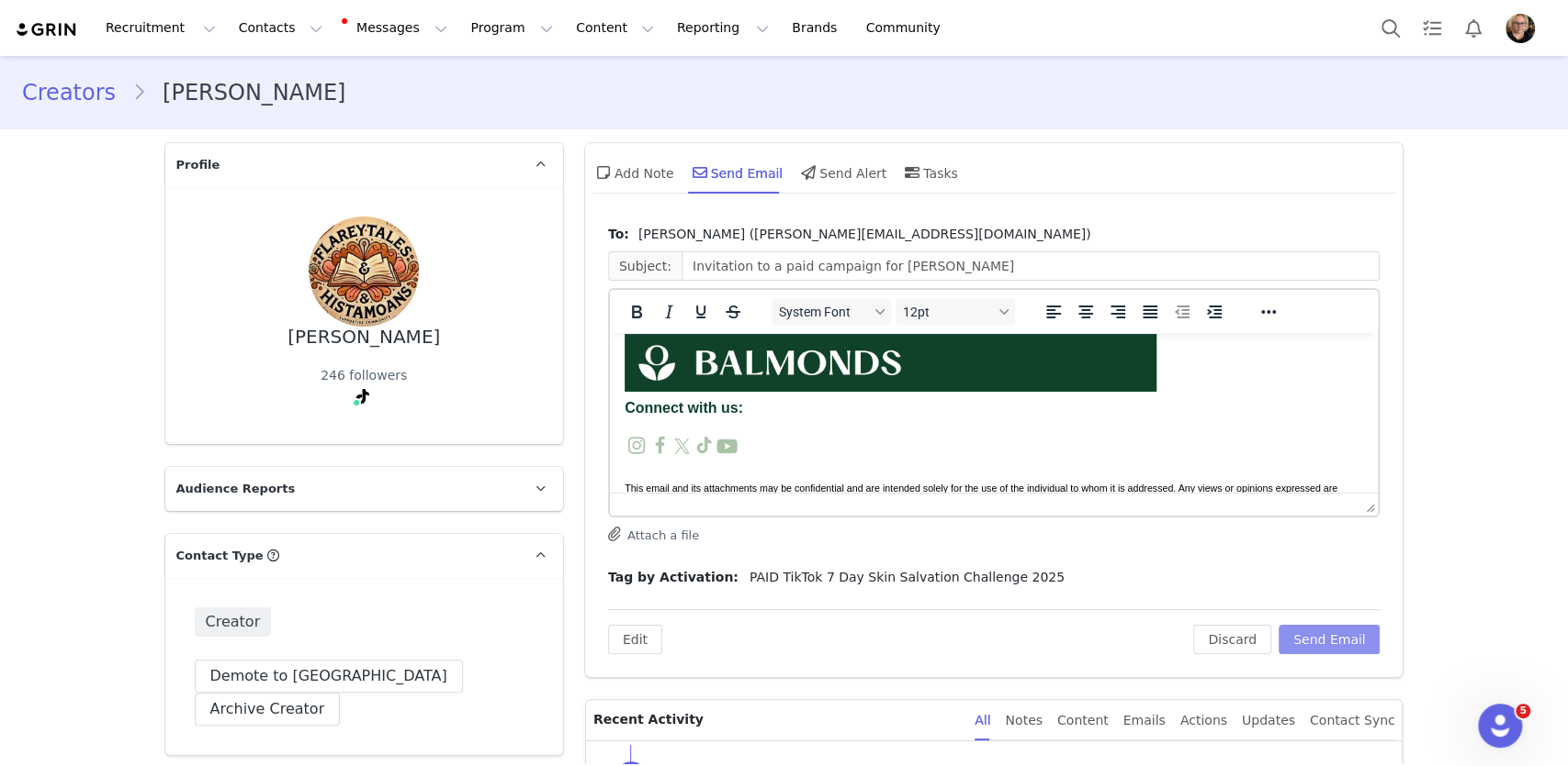
click at [1330, 638] on button "Send Email" at bounding box center [1329, 640] width 102 height 29
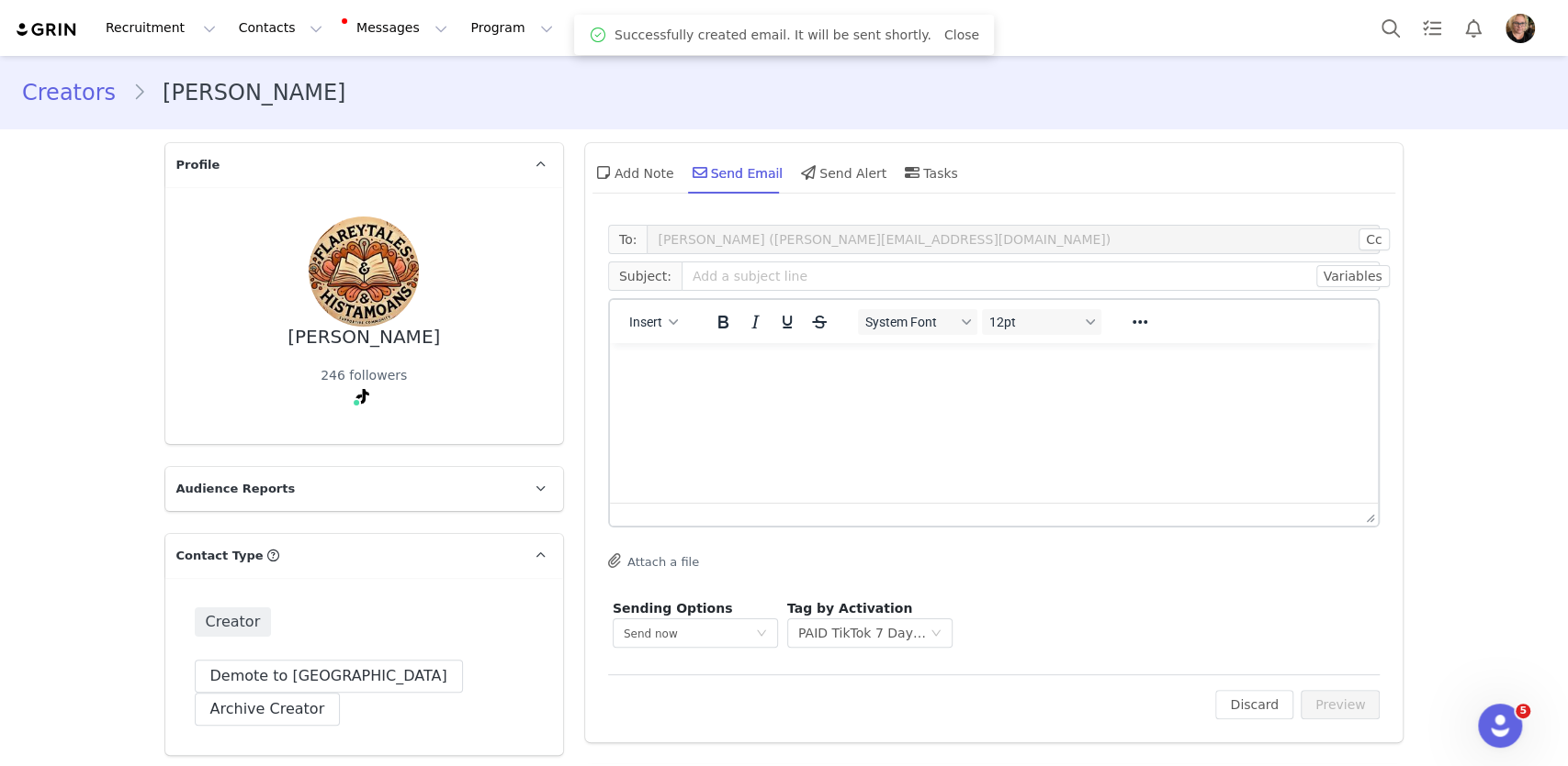
scroll to position [0, 0]
